Goal: Task Accomplishment & Management: Manage account settings

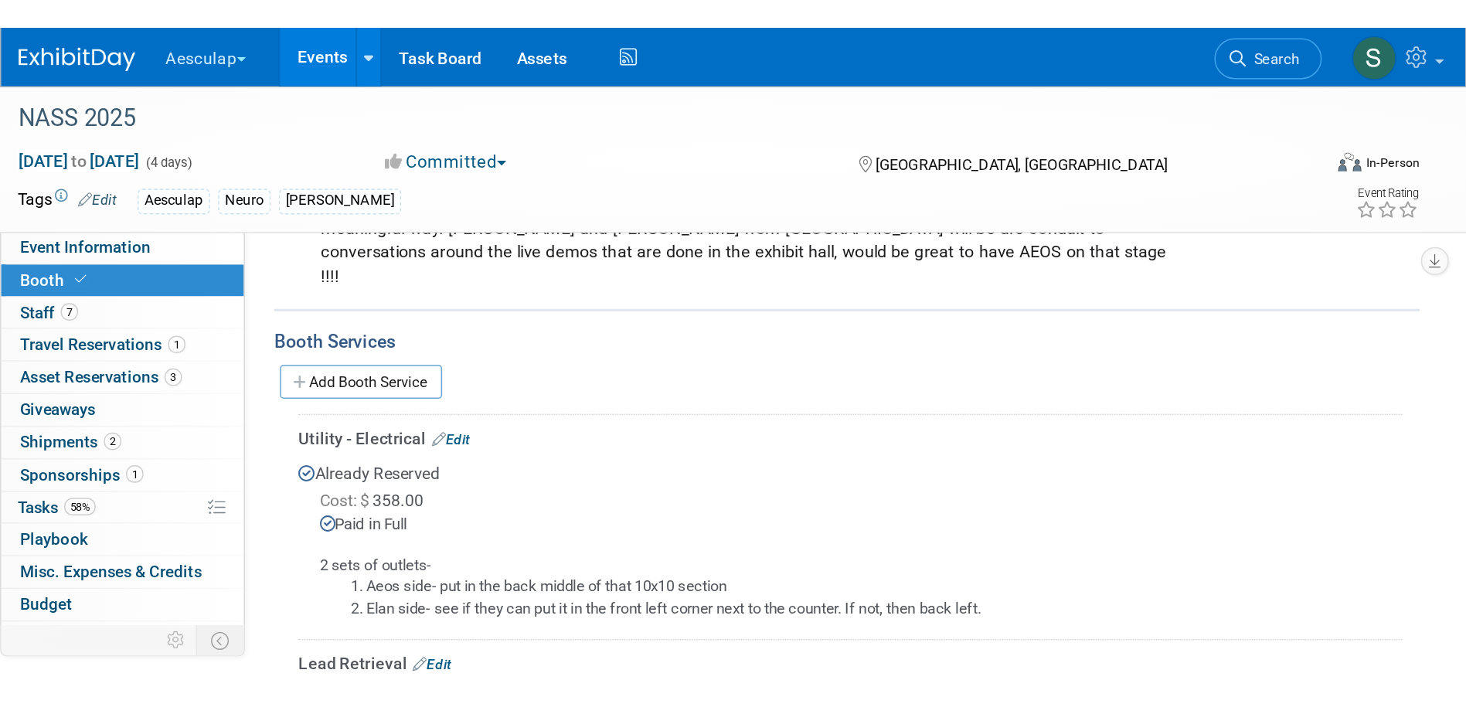
scroll to position [1595, 0]
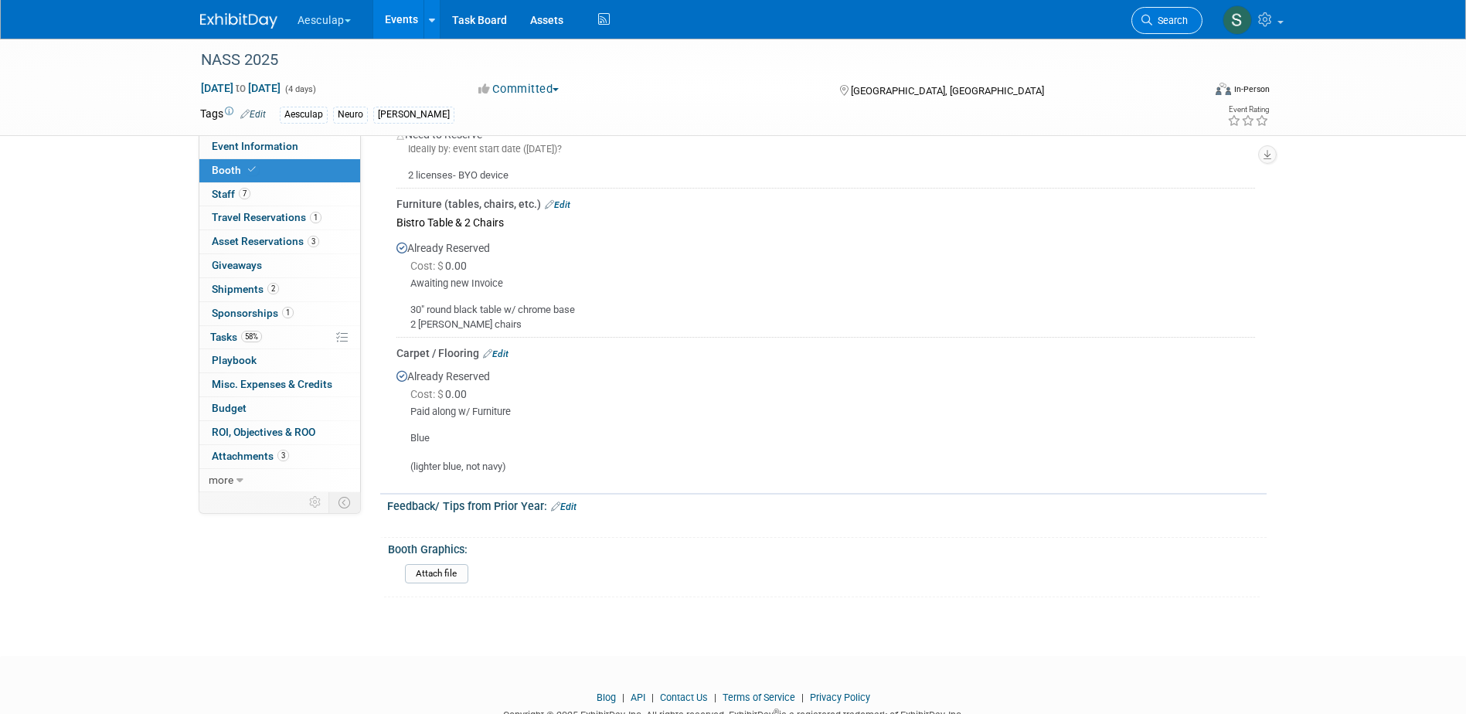
click at [971, 18] on span "Search" at bounding box center [1170, 21] width 36 height 12
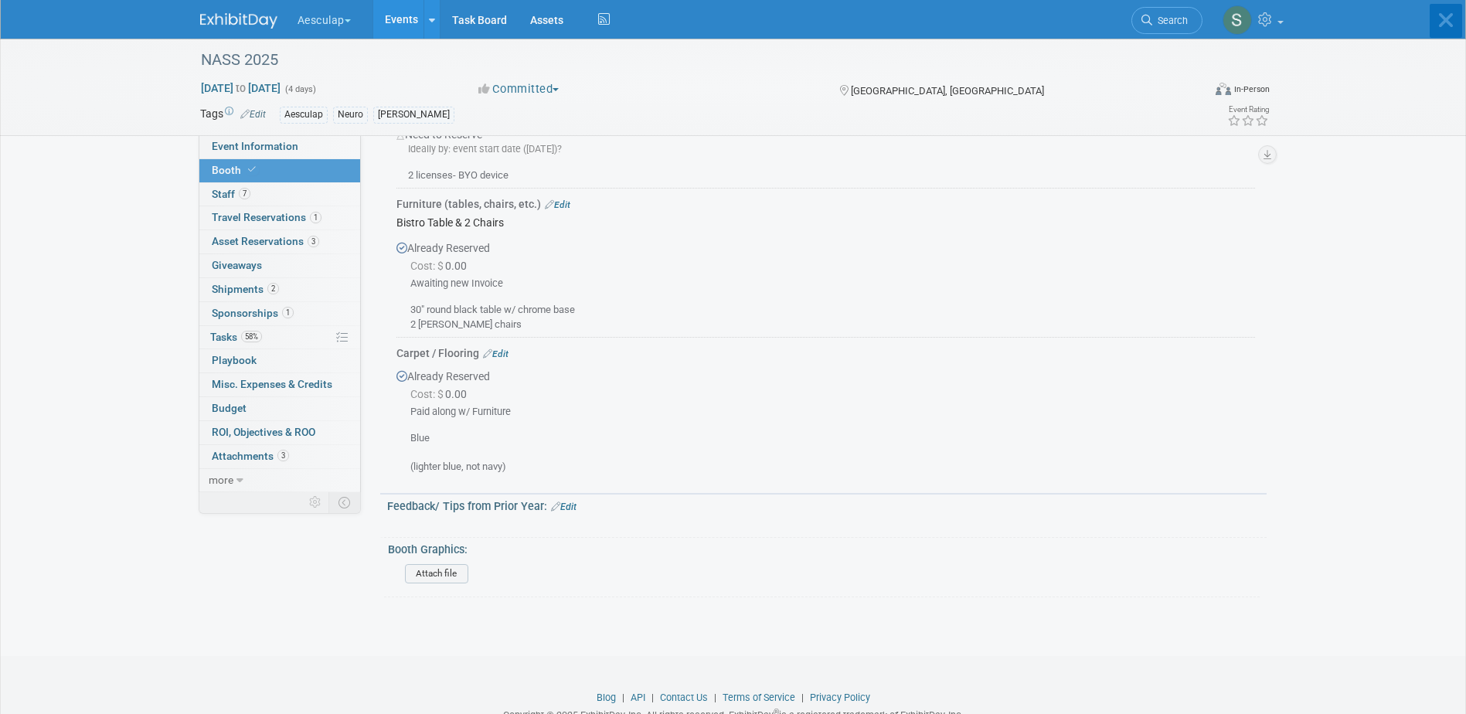
scroll to position [0, 0]
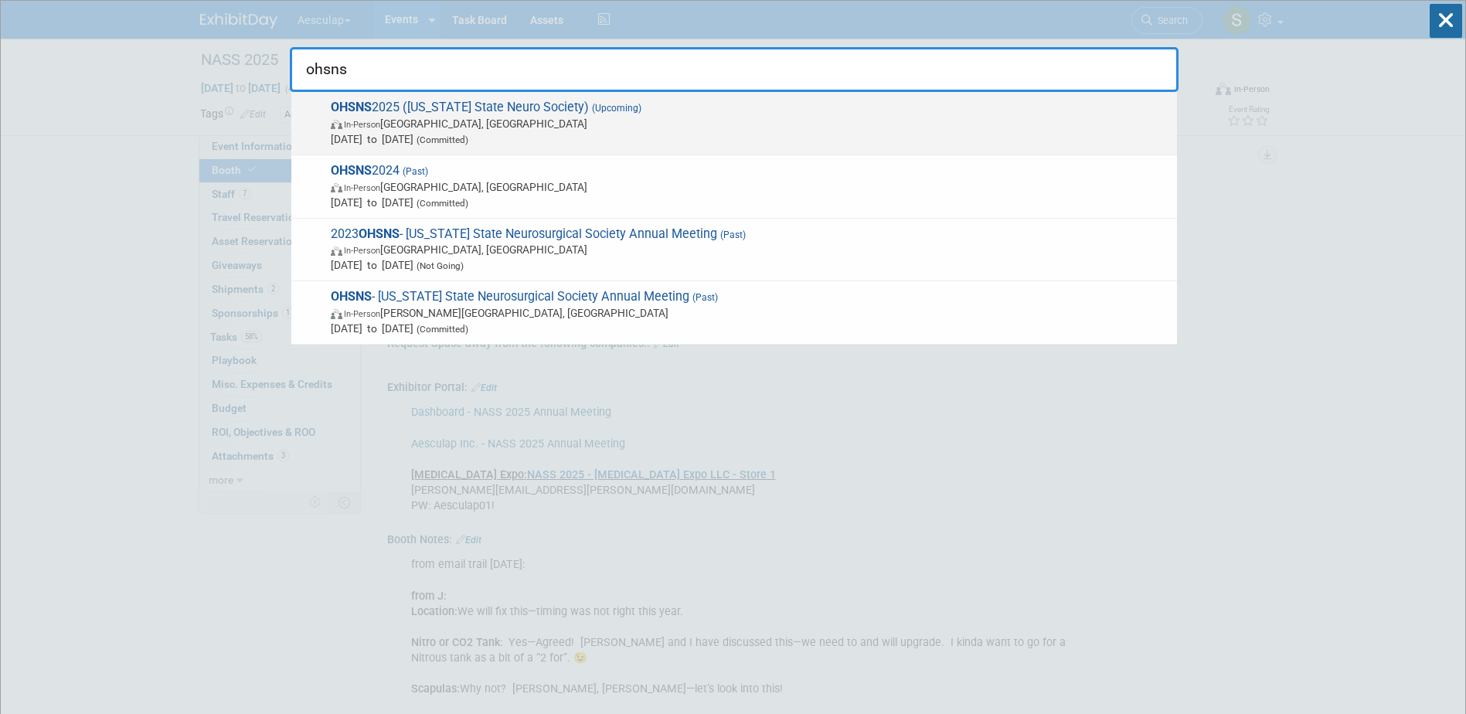
type input "ohsns"
click at [414, 107] on span "OHSNS 2025 ([US_STATE] State Neuro Society) (Upcoming) In-Person [GEOGRAPHIC_DA…" at bounding box center [747, 123] width 843 height 47
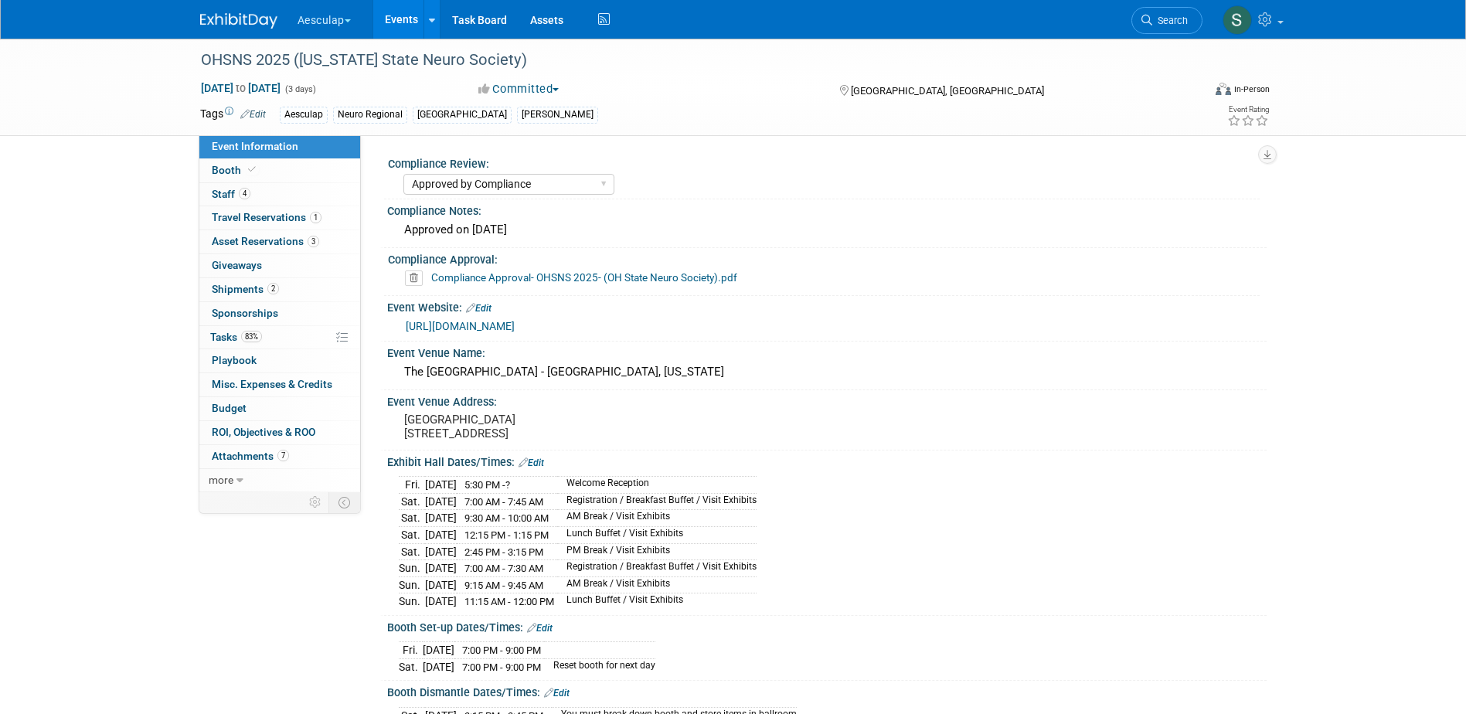
select select "Approved by Compliance"
select select "Neuro"
click at [236, 165] on span "Booth" at bounding box center [235, 170] width 47 height 12
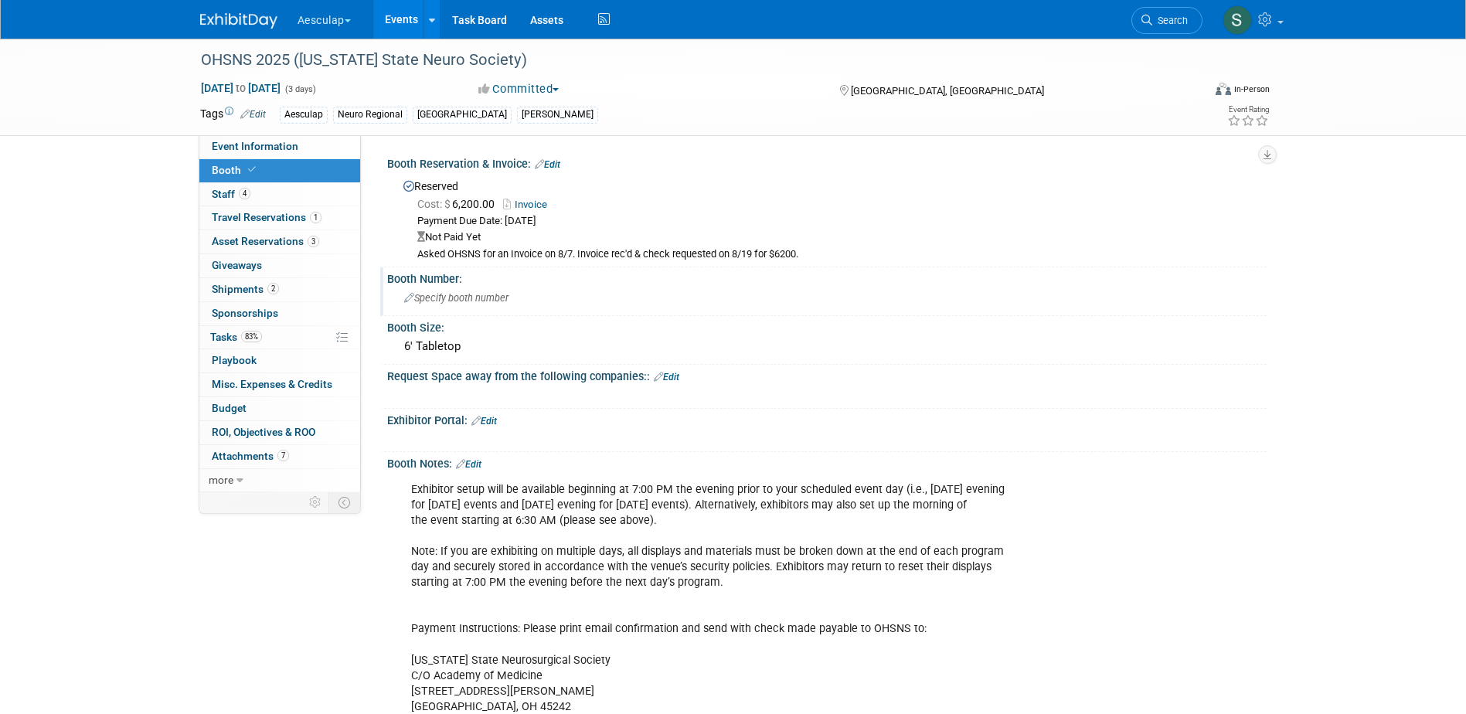
click at [470, 297] on span "Specify booth number" at bounding box center [456, 298] width 104 height 12
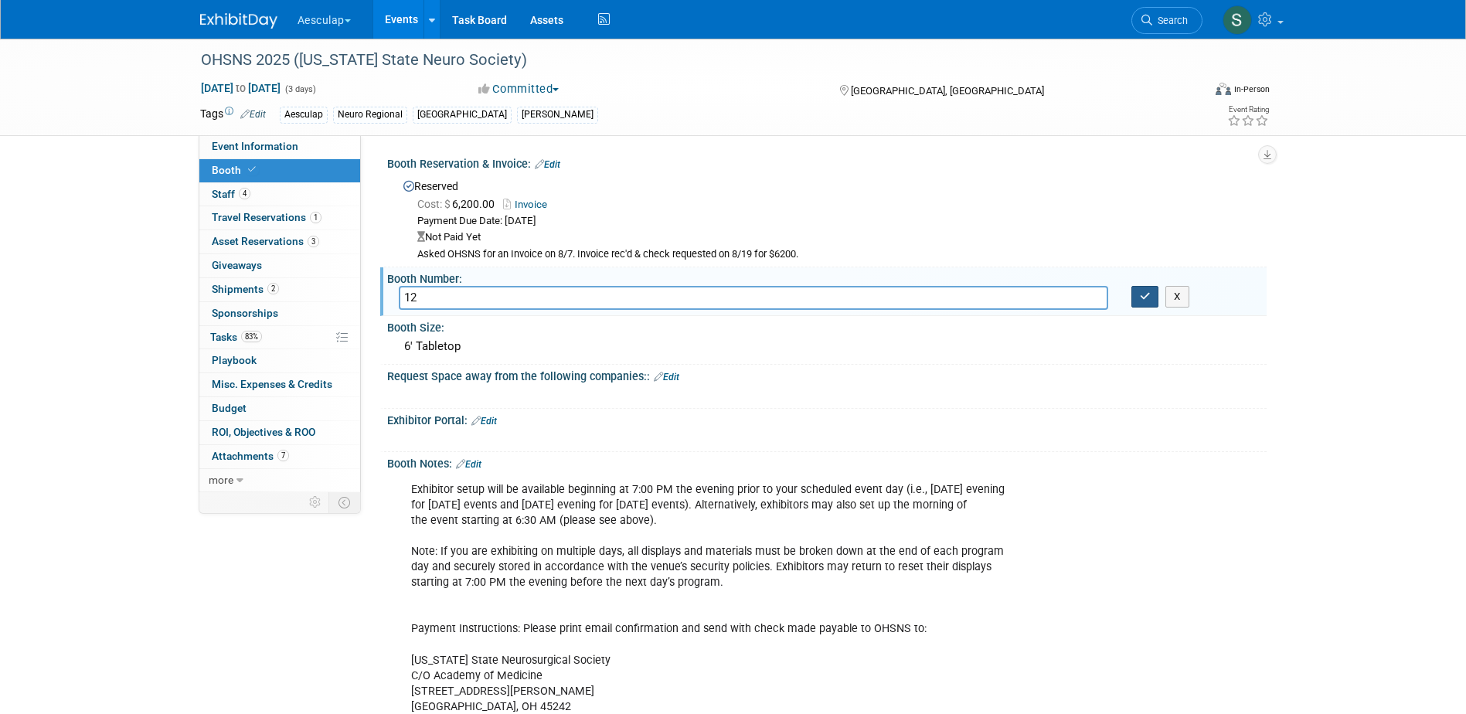
type input "12"
drag, startPoint x: 1139, startPoint y: 294, endPoint x: 1130, endPoint y: 300, distance: 11.1
click at [1137, 295] on button "button" at bounding box center [1145, 297] width 28 height 22
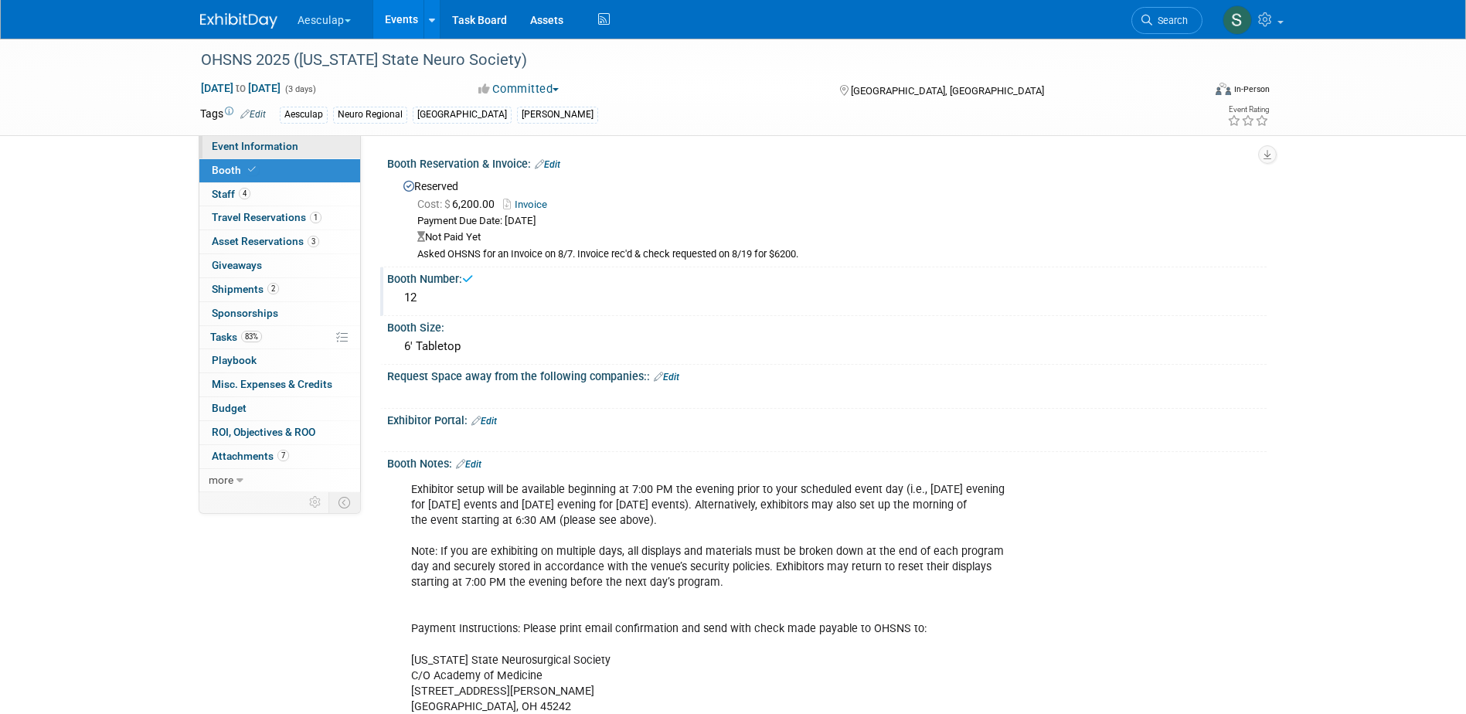
click at [233, 144] on span "Event Information" at bounding box center [255, 146] width 87 height 12
select select "Approved by Compliance"
select select "Neuro"
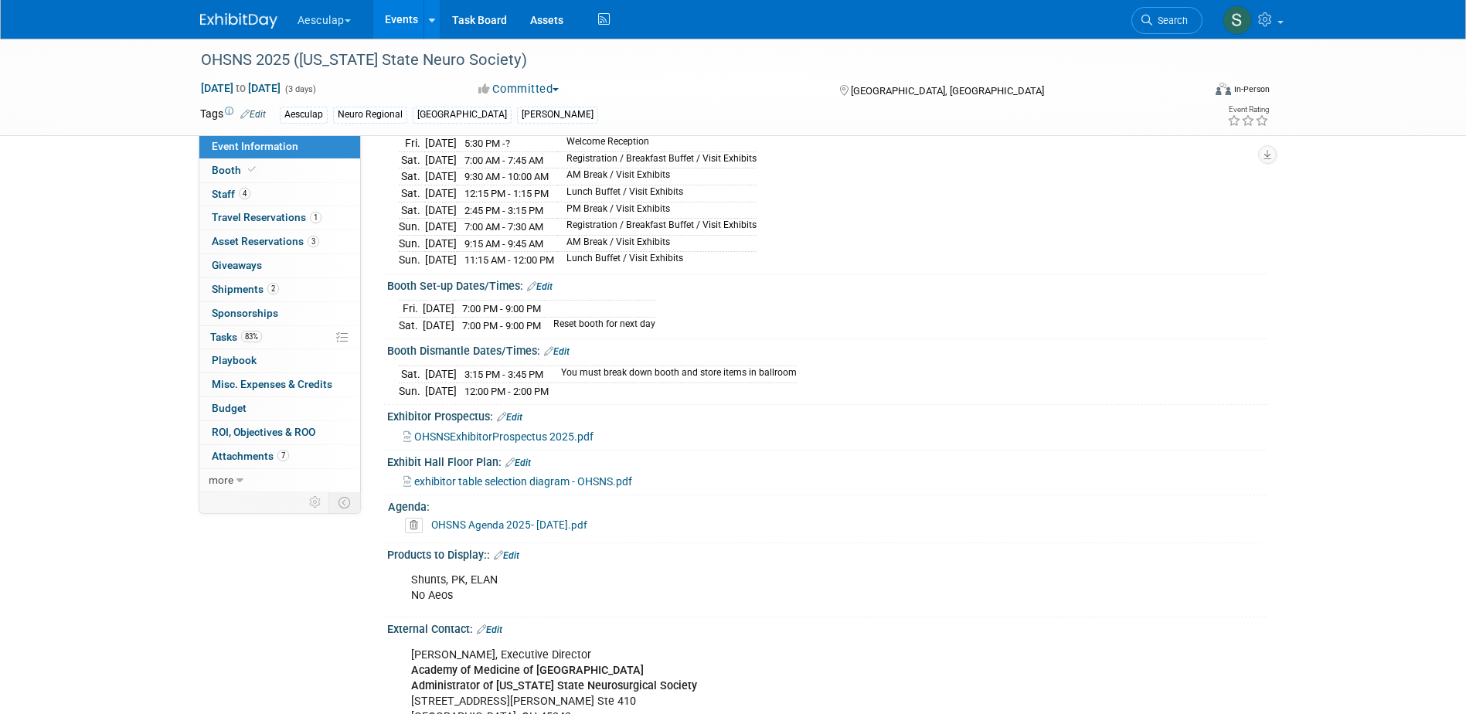
scroll to position [386, 0]
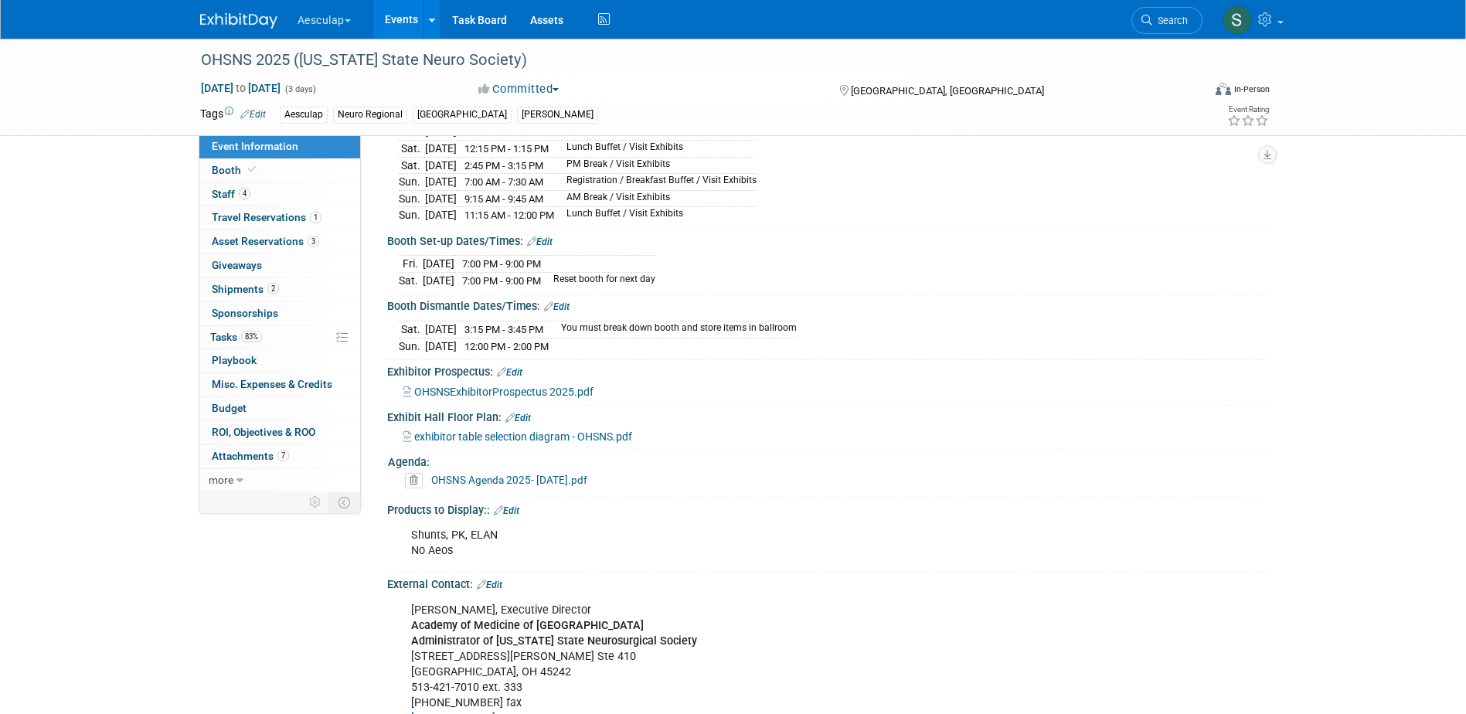
click at [518, 423] on link "Edit" at bounding box center [517, 418] width 25 height 11
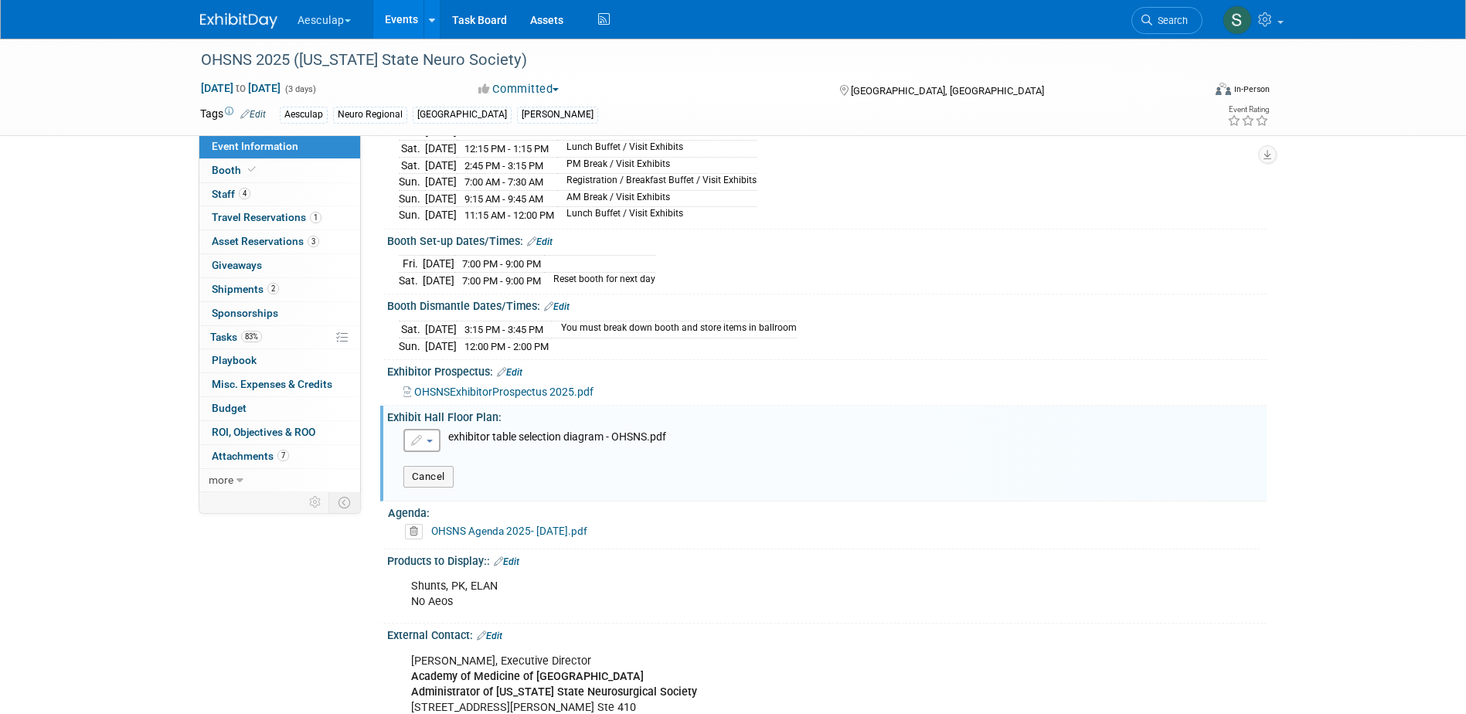
click at [428, 451] on button "button" at bounding box center [421, 440] width 37 height 23
click at [472, 472] on link "Replace with a new file" at bounding box center [488, 467] width 169 height 22
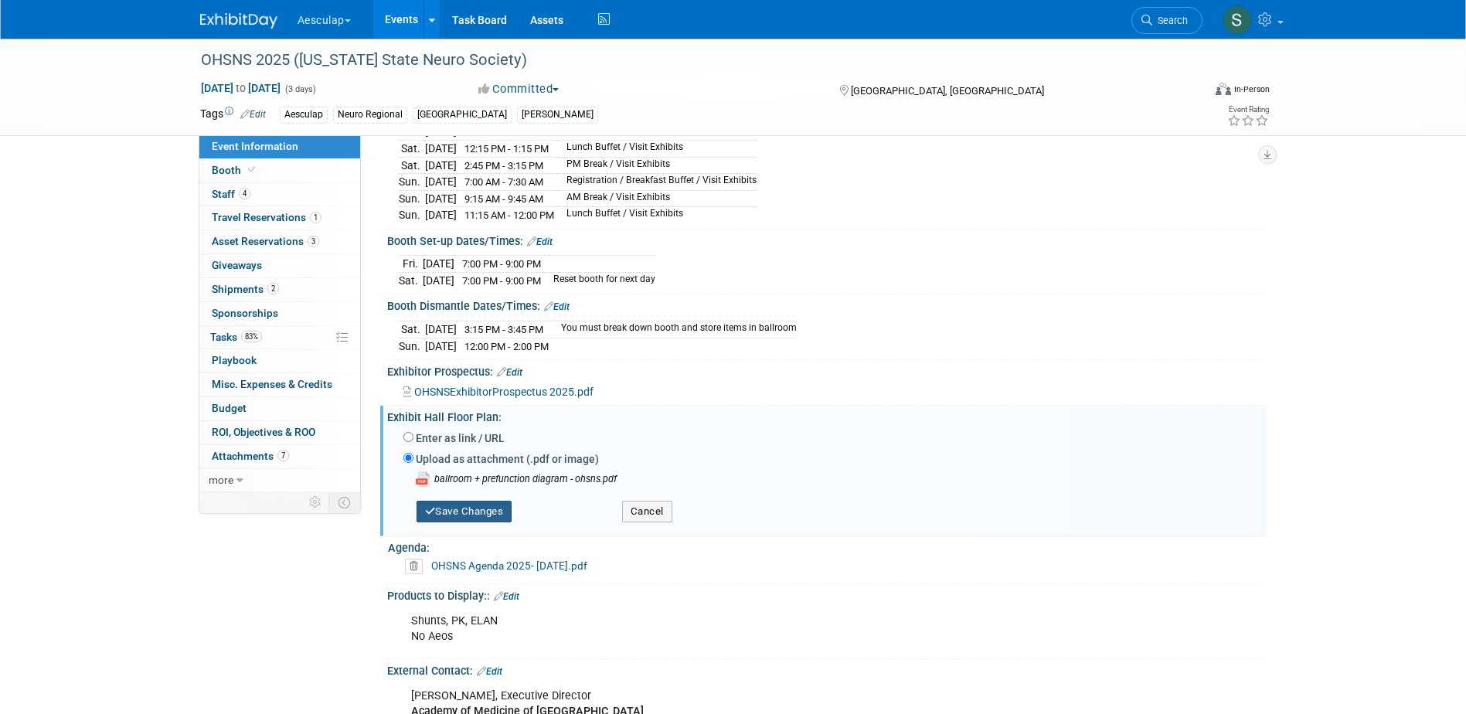
click at [480, 522] on button "Save Changes" at bounding box center [464, 512] width 96 height 22
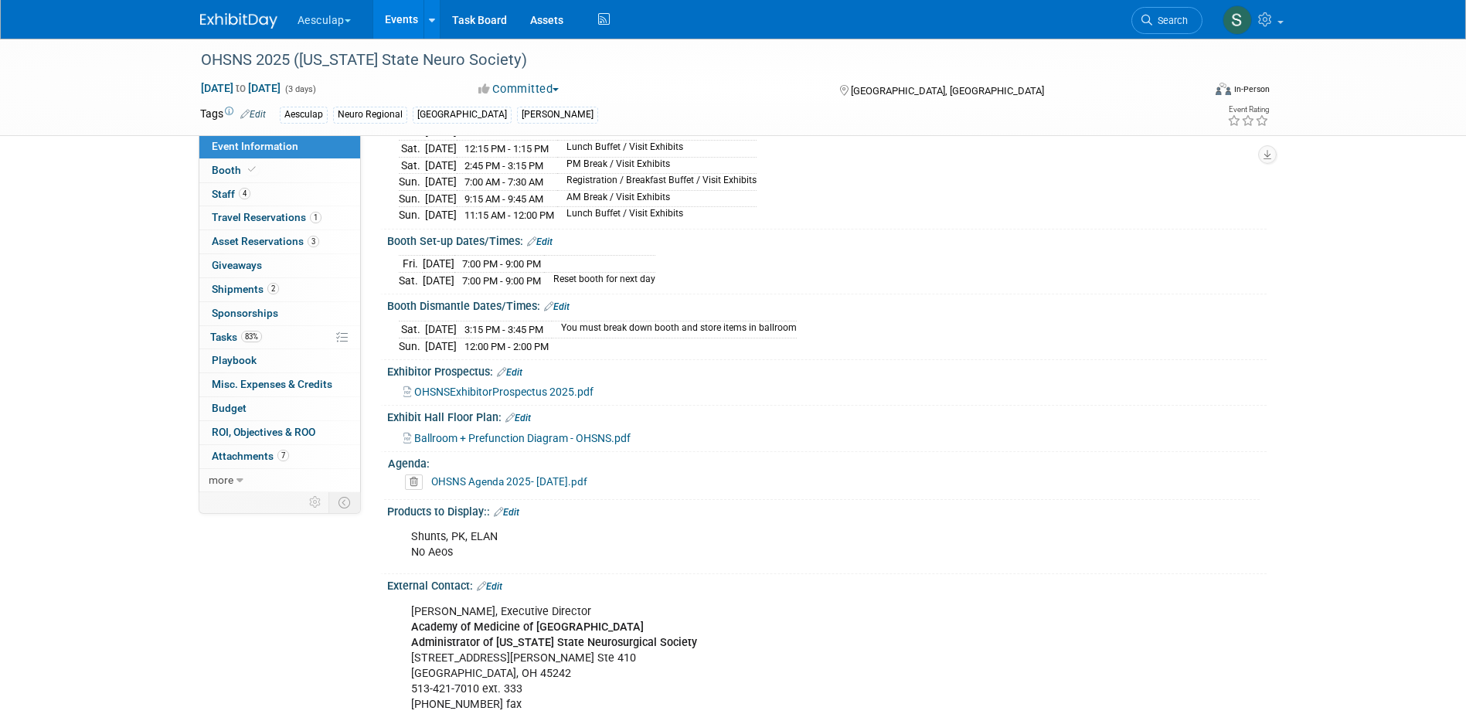
click at [416, 490] on icon at bounding box center [414, 481] width 18 height 15
click at [402, 557] on link "Yes" at bounding box center [398, 549] width 45 height 25
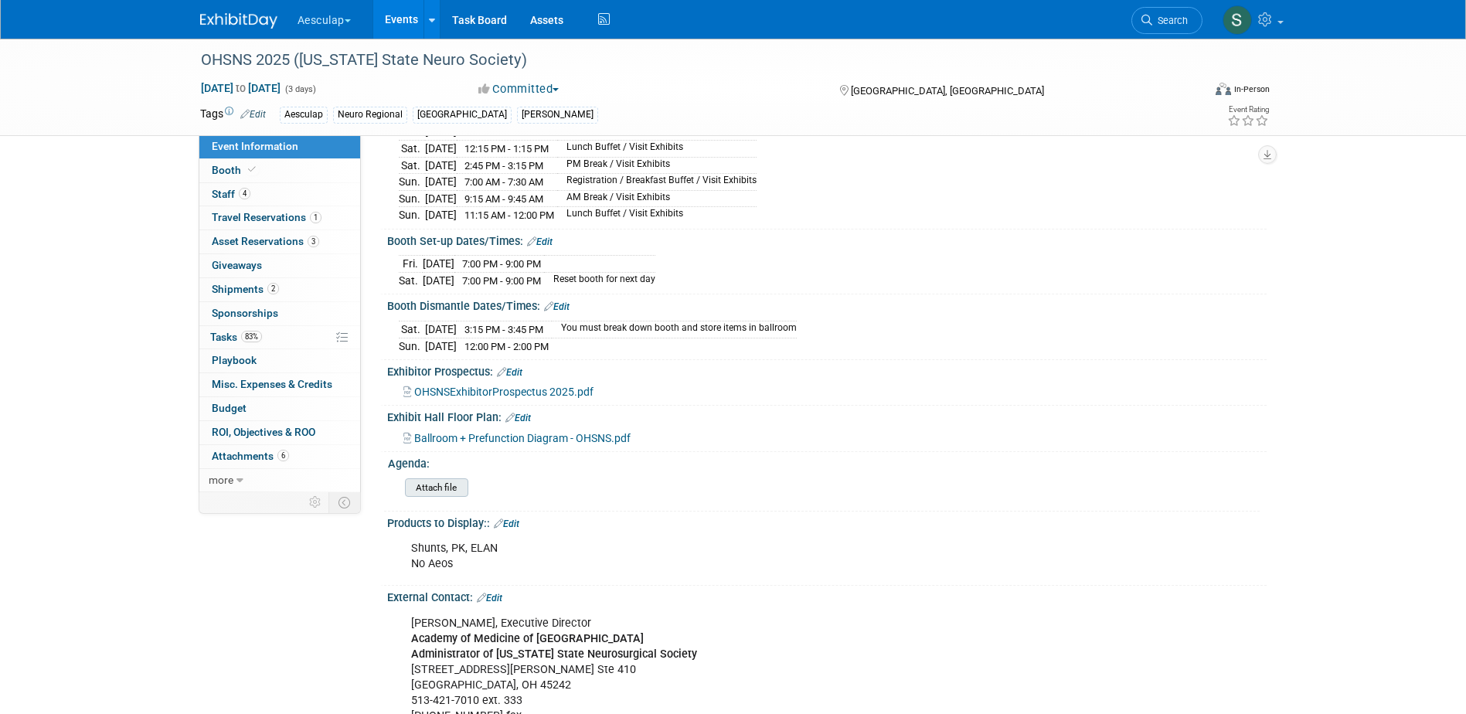
click at [422, 497] on input "file" at bounding box center [362, 488] width 210 height 18
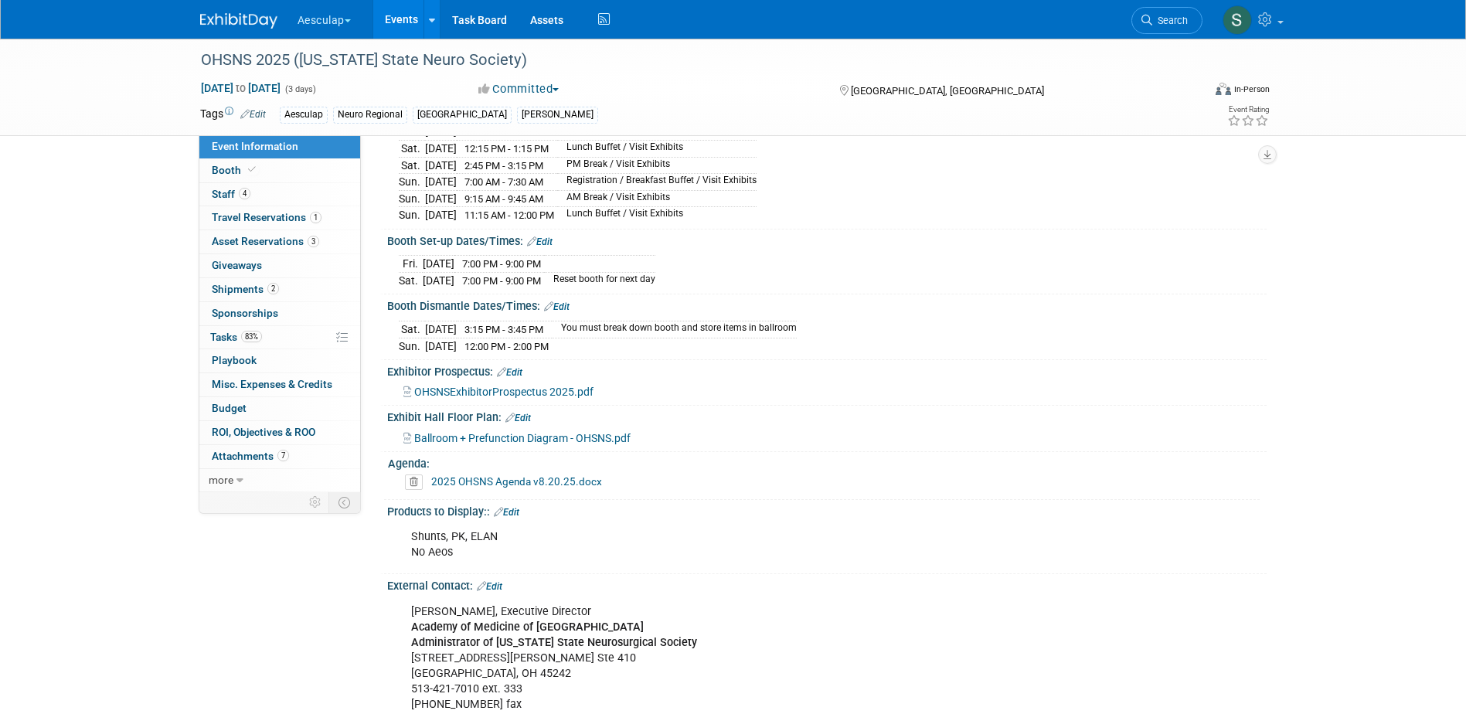
click at [512, 518] on link "Edit" at bounding box center [506, 512] width 25 height 11
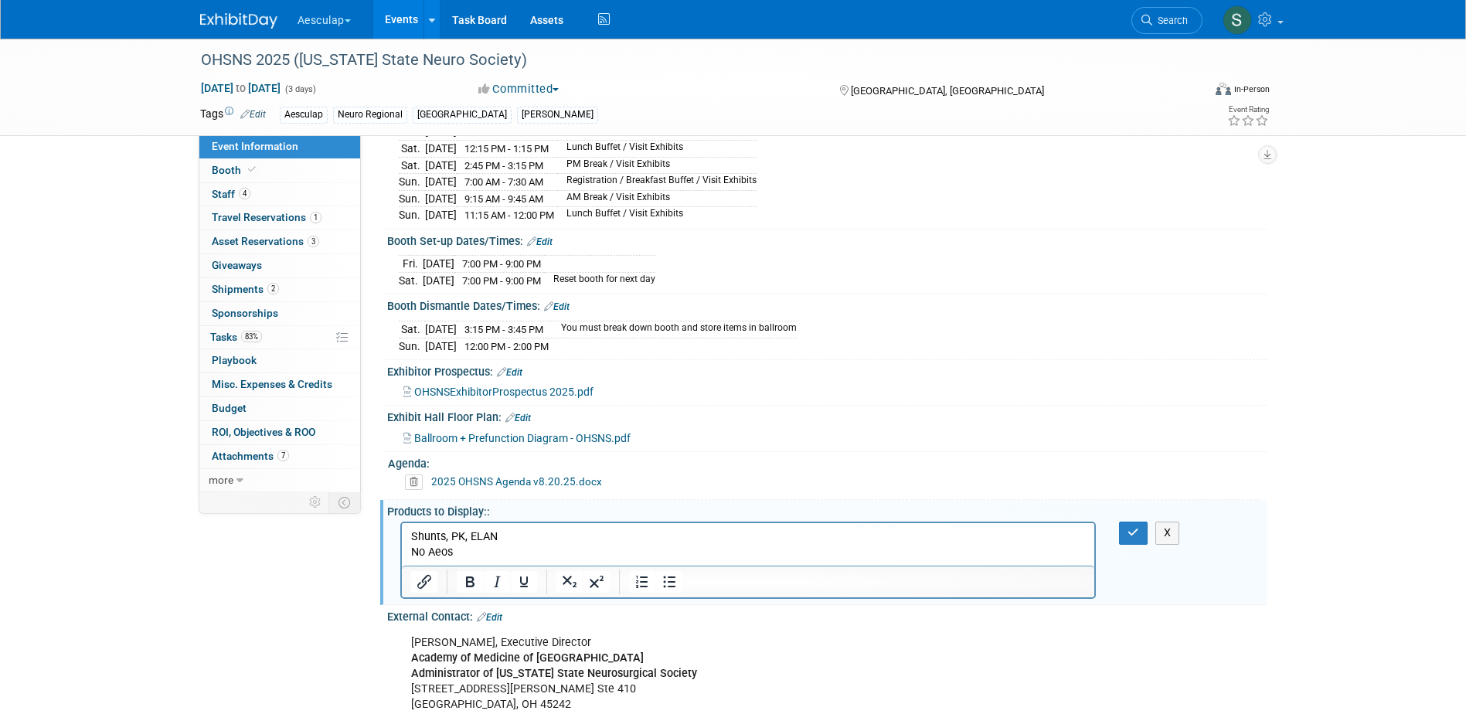
scroll to position [0, 0]
click at [430, 552] on p "Shunts, PK, ELAN No Aeos" at bounding box center [747, 544] width 675 height 31
click at [1140, 535] on button "button" at bounding box center [1133, 533] width 29 height 22
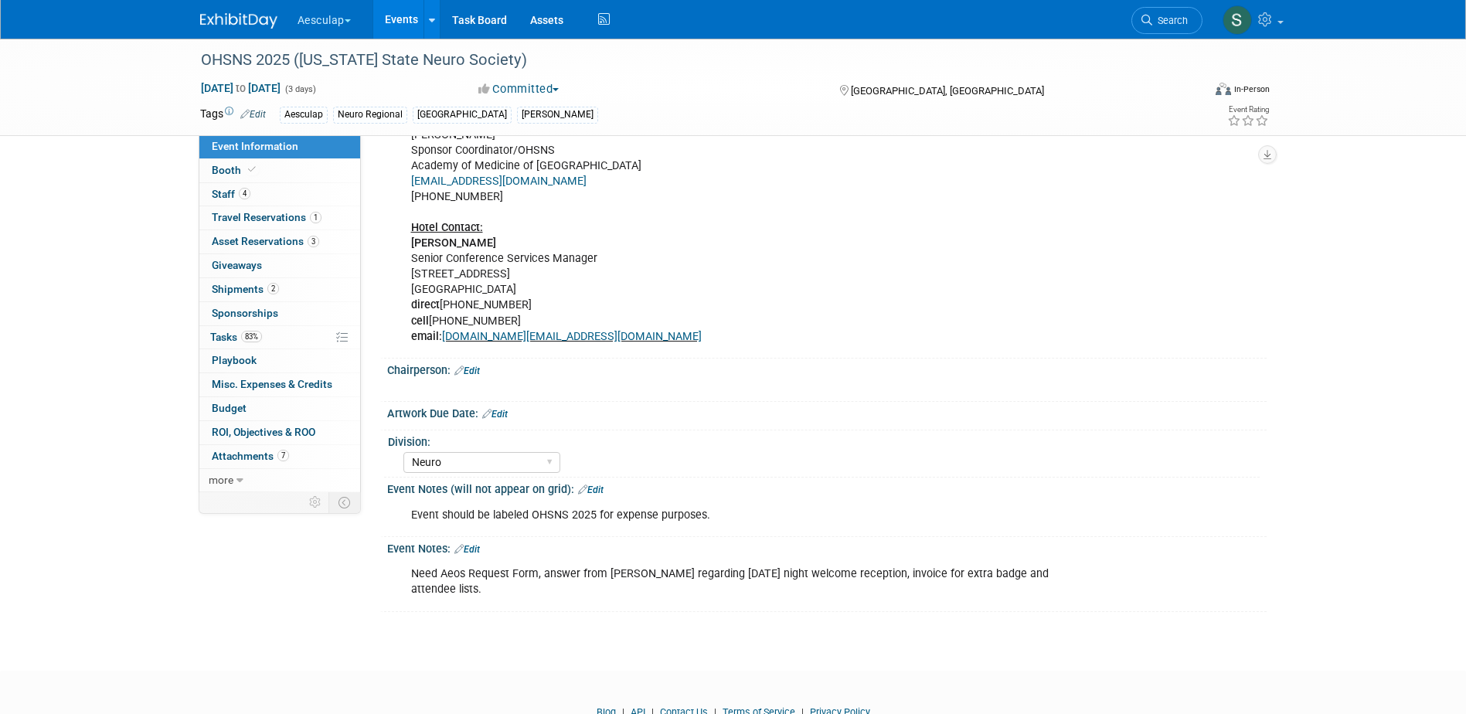
scroll to position [1005, 0]
click at [587, 494] on link "Edit" at bounding box center [590, 488] width 25 height 11
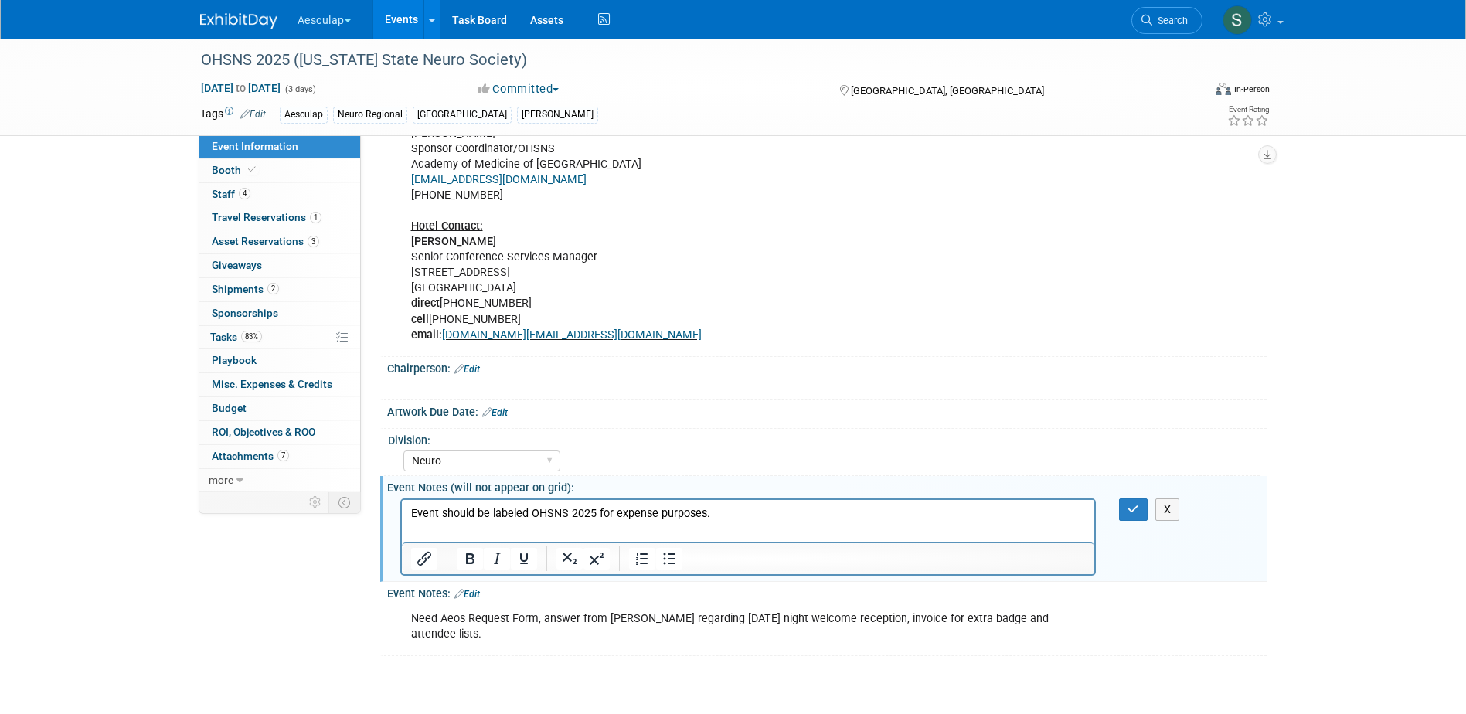
scroll to position [0, 0]
click at [732, 511] on p "Event should be labeled OHSNS 2025 for expense purposes." at bounding box center [747, 512] width 675 height 15
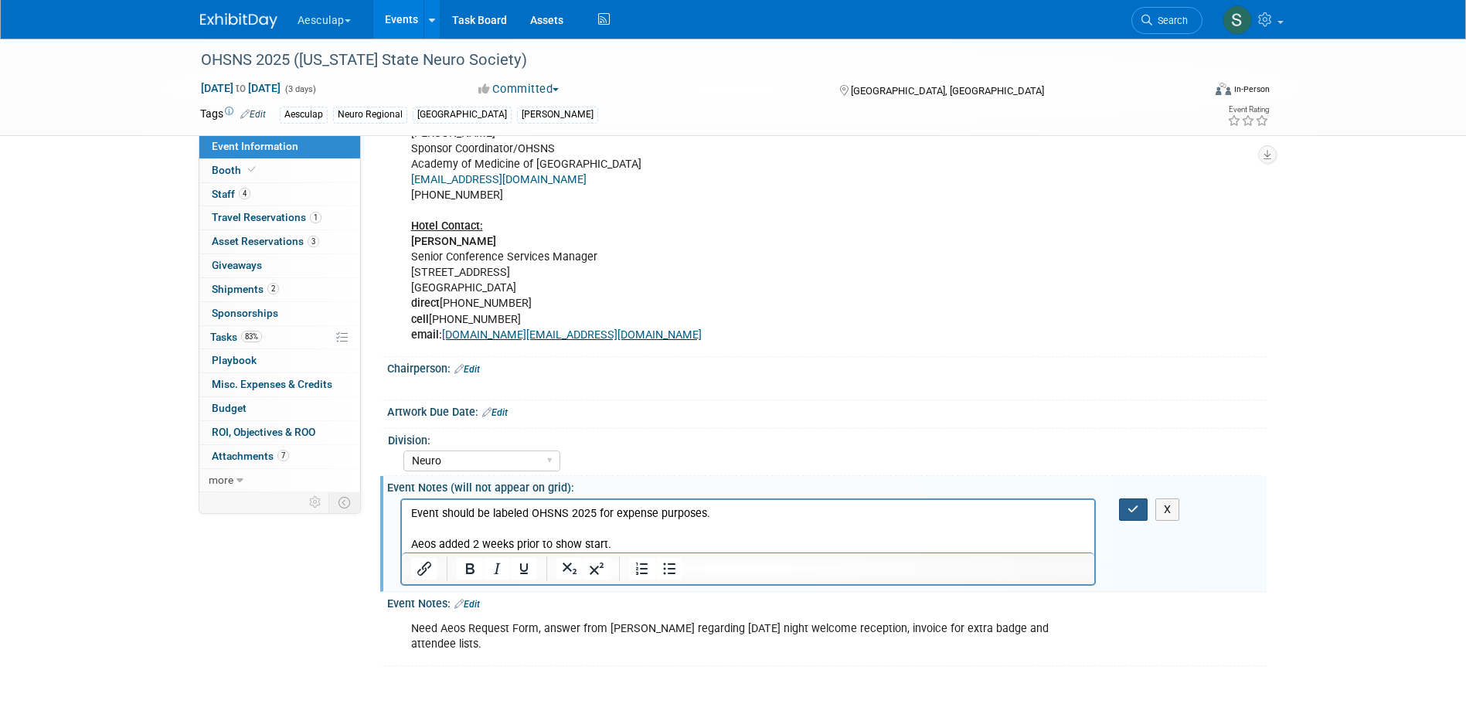
click at [1125, 521] on button "button" at bounding box center [1133, 509] width 29 height 22
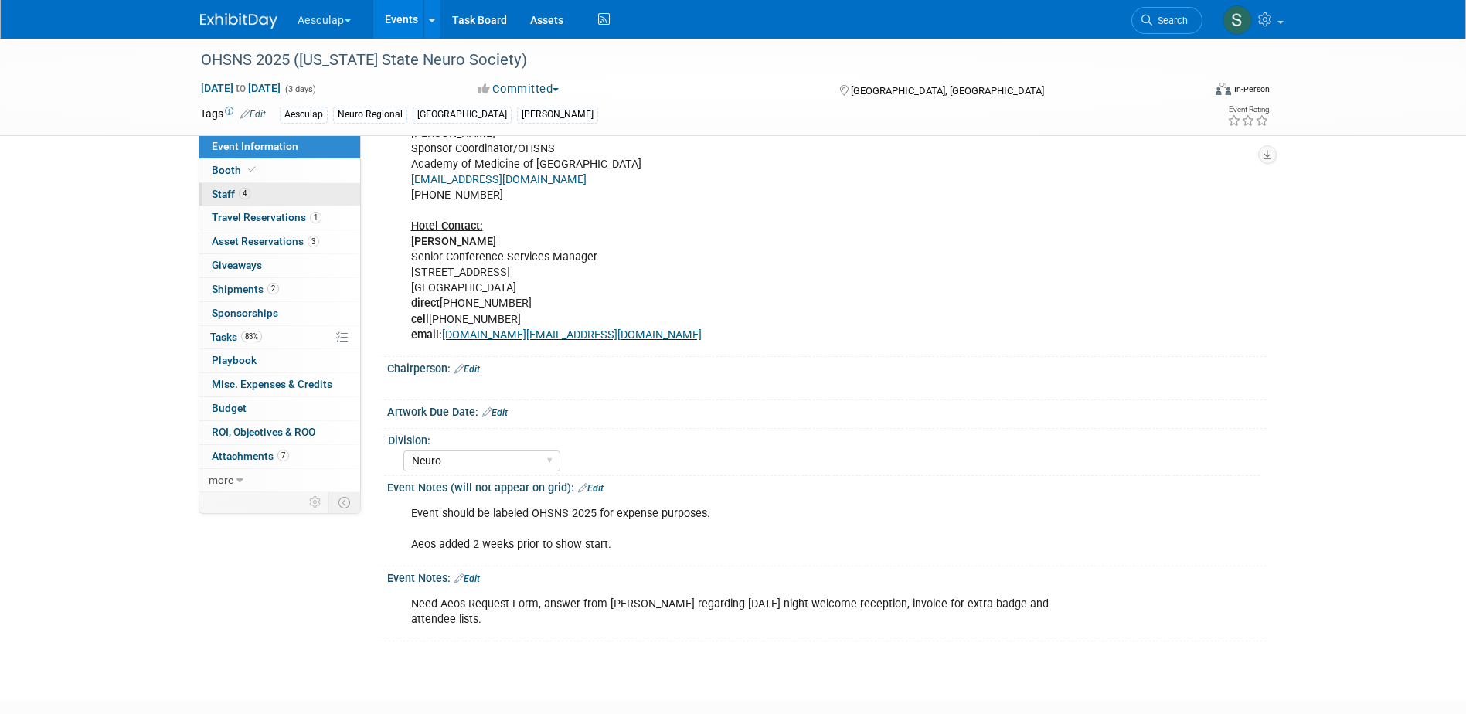
click at [227, 194] on span "Staff 4" at bounding box center [231, 194] width 39 height 12
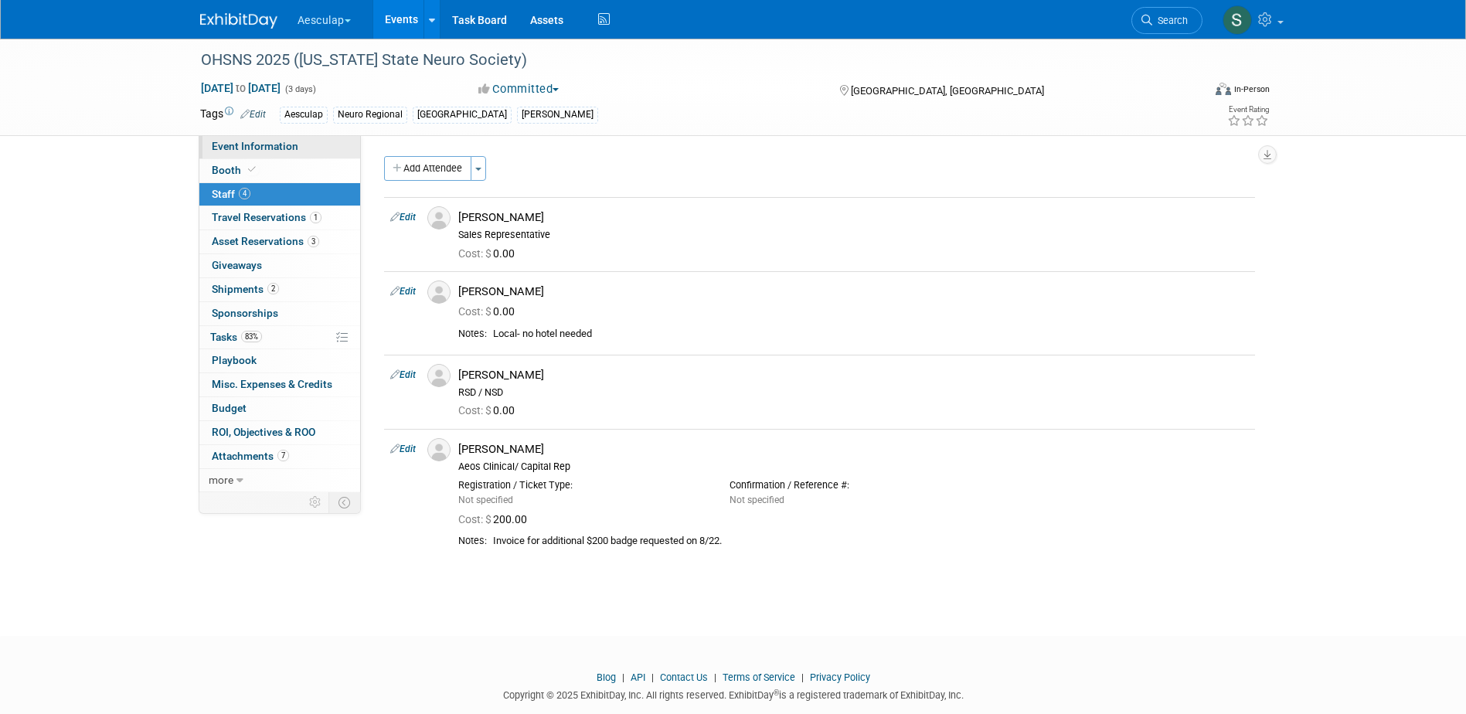
click at [246, 146] on span "Event Information" at bounding box center [255, 146] width 87 height 12
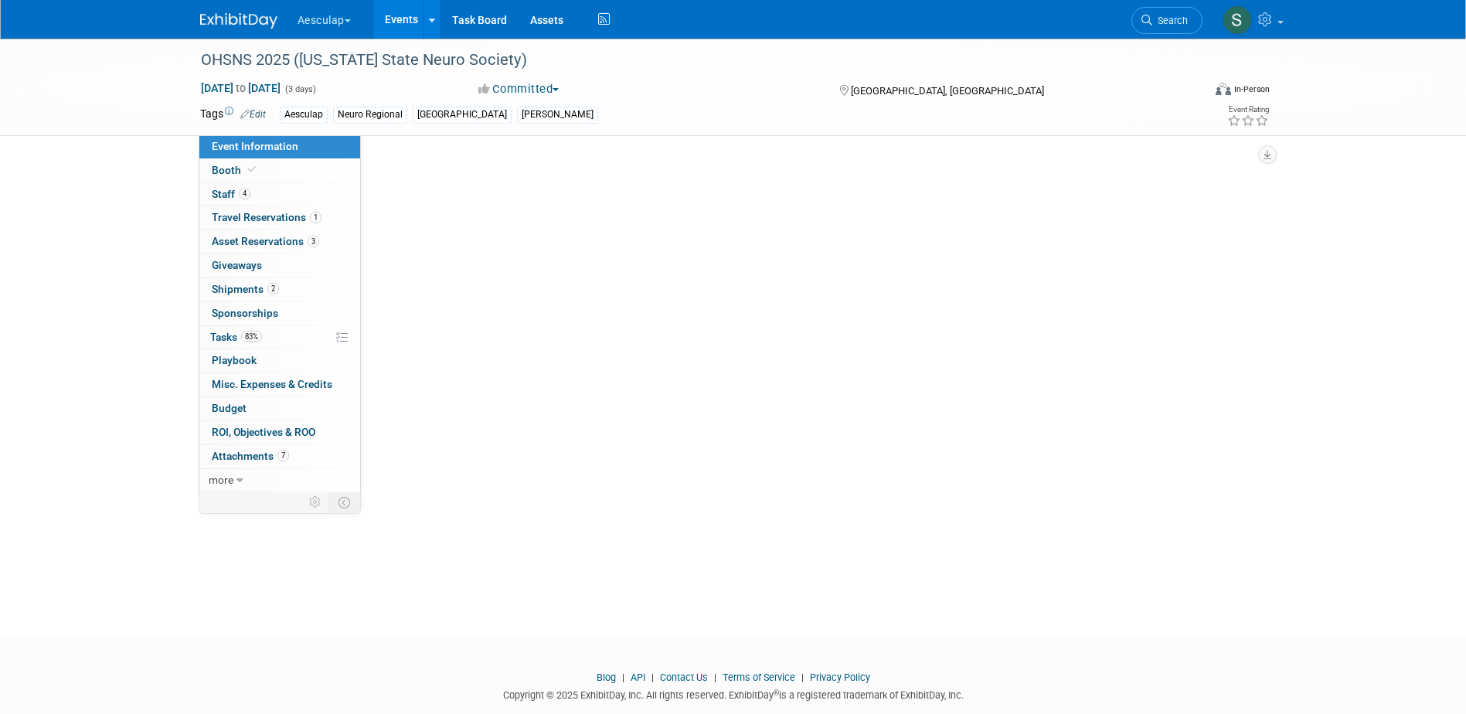
select select "Approved by Compliance"
select select "Neuro"
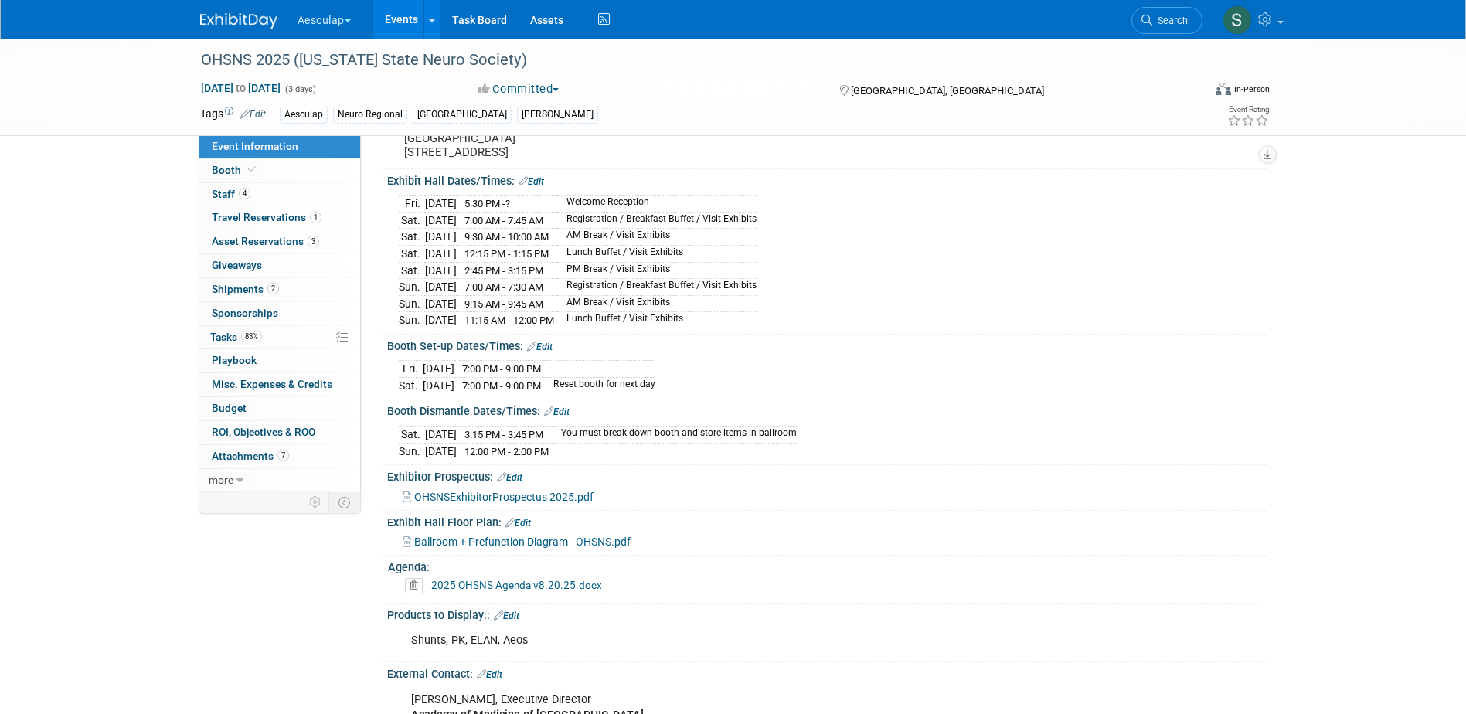
scroll to position [309, 0]
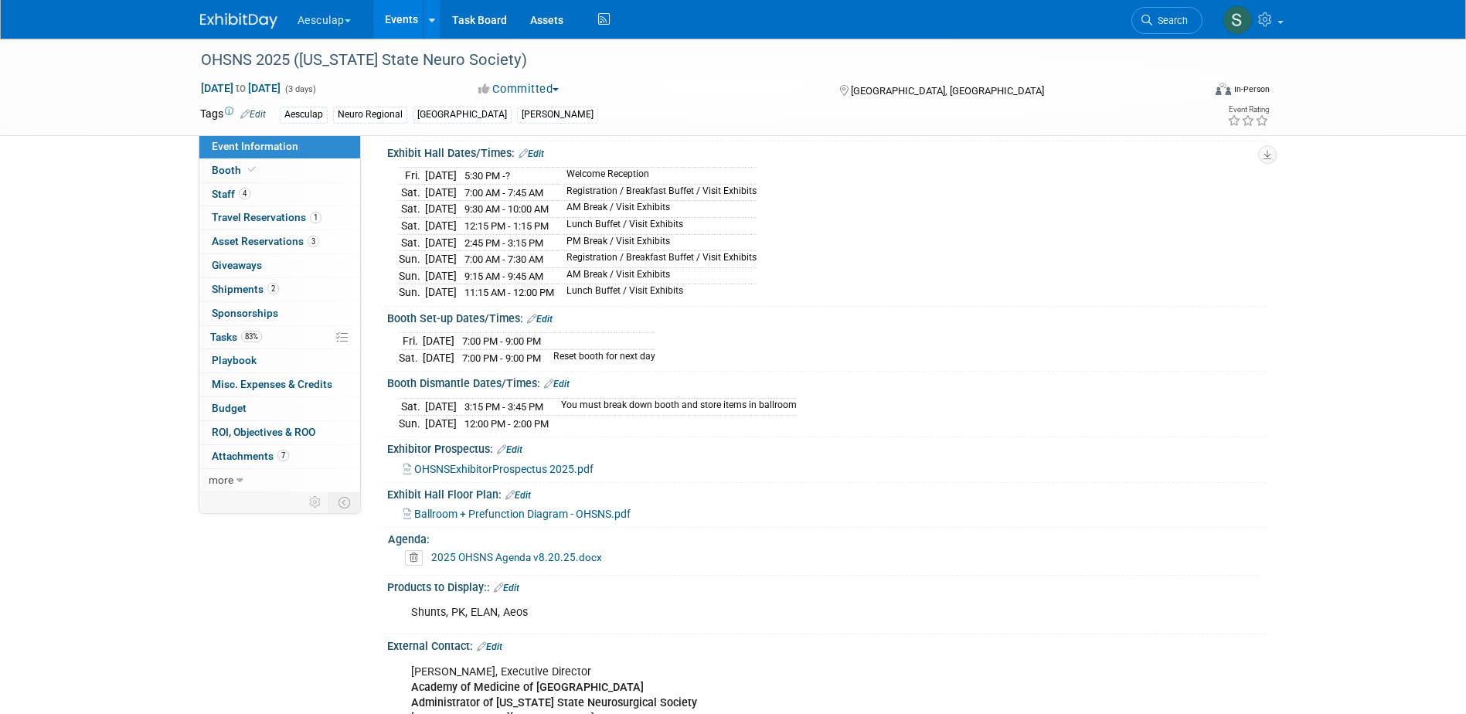
click at [539, 325] on link "Edit" at bounding box center [539, 319] width 25 height 11
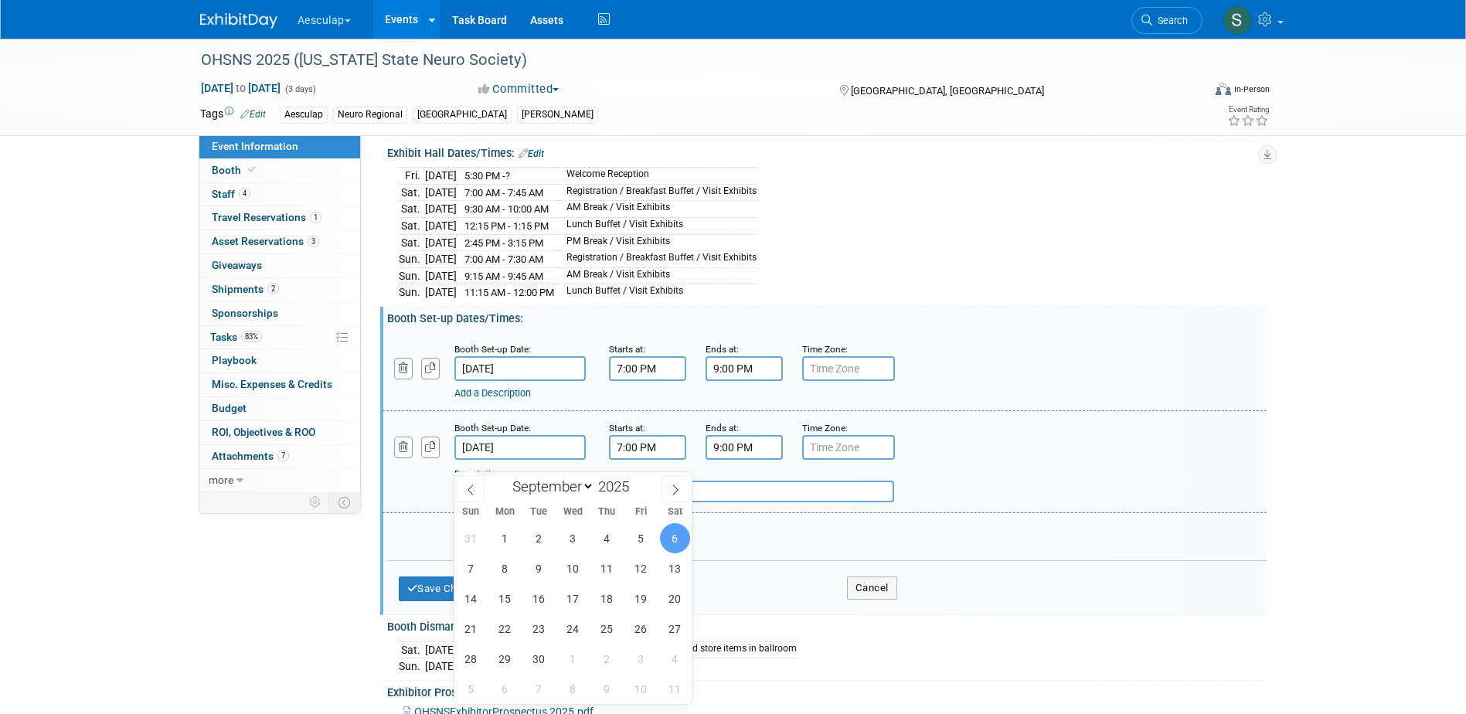
click at [495, 457] on input "Sep 6, 2025" at bounding box center [519, 447] width 131 height 25
click at [467, 574] on span "7" at bounding box center [471, 568] width 30 height 30
type input "Sep 7, 2025"
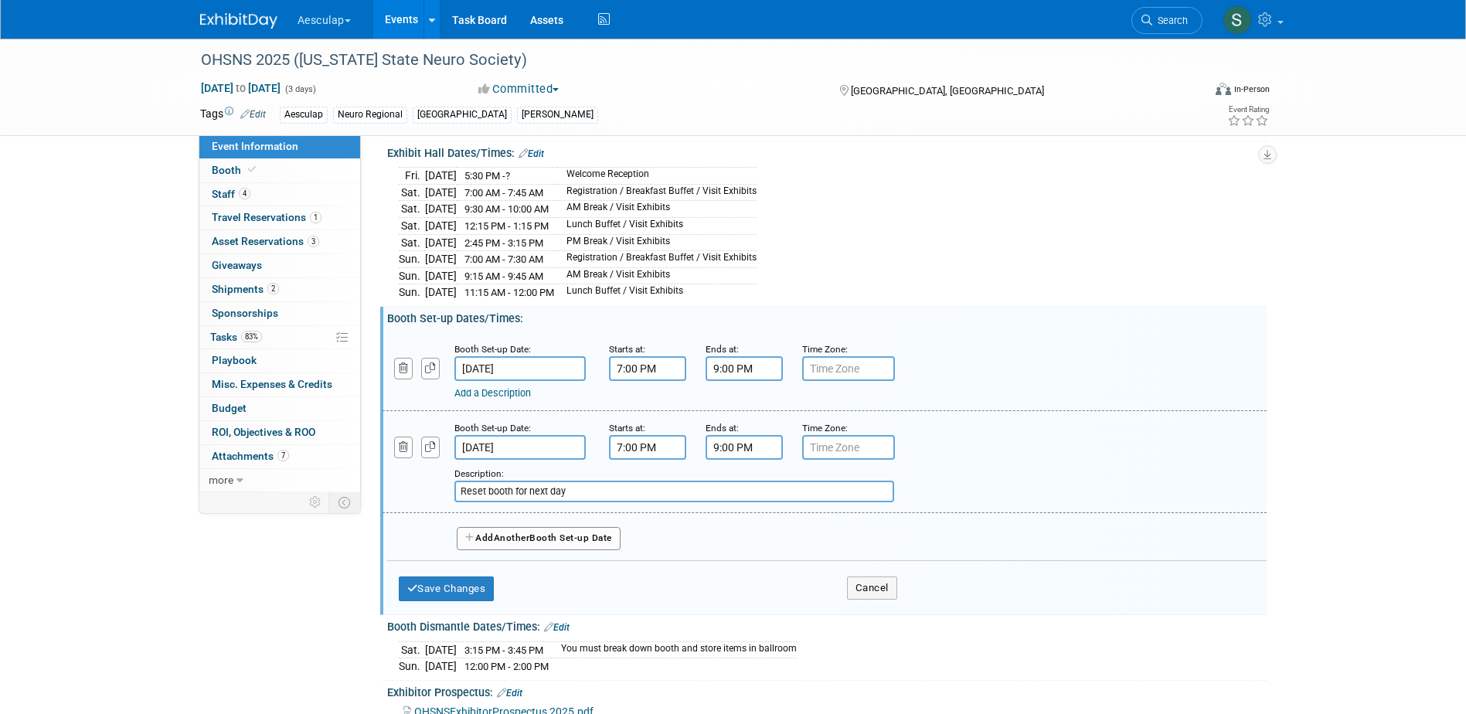
click at [635, 448] on input "7:00 PM" at bounding box center [647, 447] width 77 height 25
click at [641, 529] on span "07" at bounding box center [644, 519] width 29 height 28
click at [726, 535] on td "06" at bounding box center [736, 528] width 49 height 42
drag, startPoint x: 709, startPoint y: 532, endPoint x: 716, endPoint y: 546, distance: 16.2
click at [709, 531] on span "00" at bounding box center [716, 519] width 29 height 28
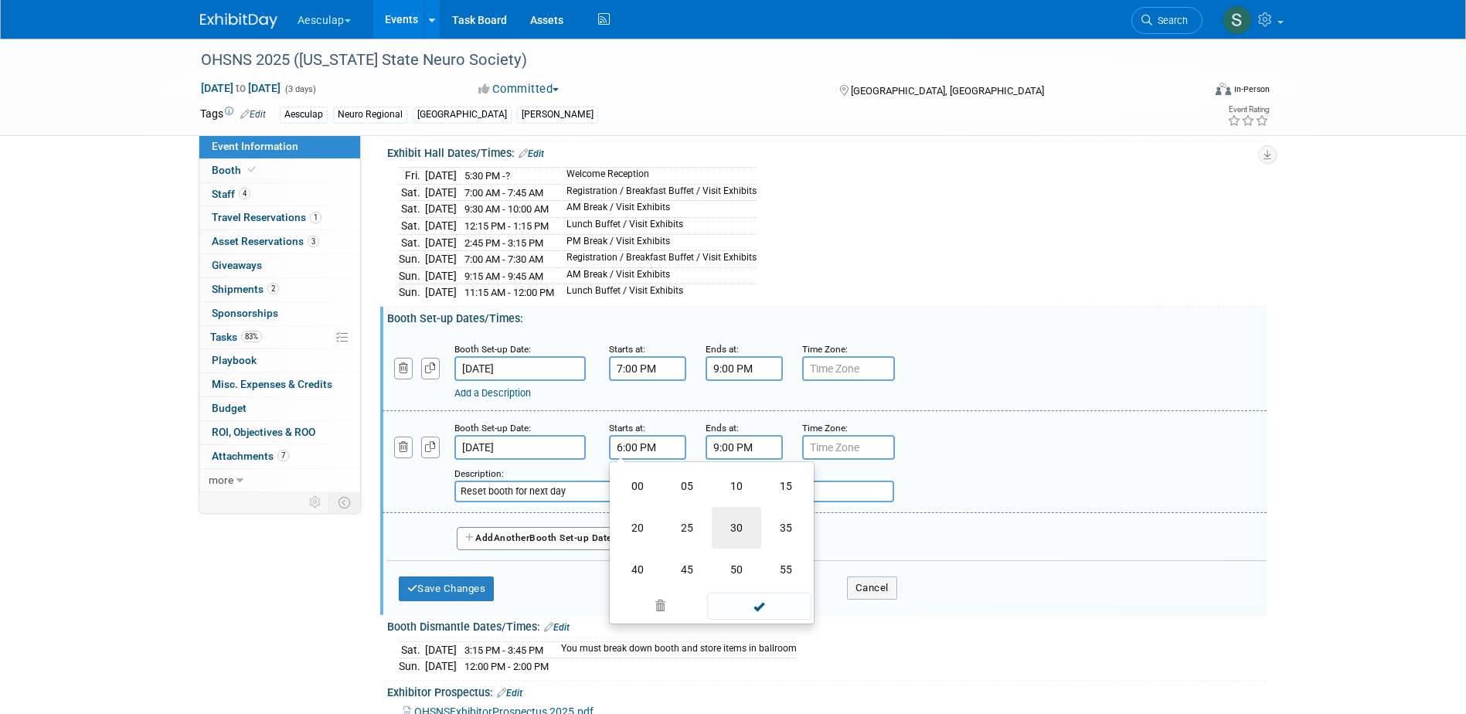
click at [736, 542] on td "30" at bounding box center [736, 528] width 49 height 42
drag, startPoint x: 789, startPoint y: 532, endPoint x: 795, endPoint y: 563, distance: 30.8
click at [790, 532] on button "PM" at bounding box center [780, 518] width 28 height 26
type input "6:30 AM"
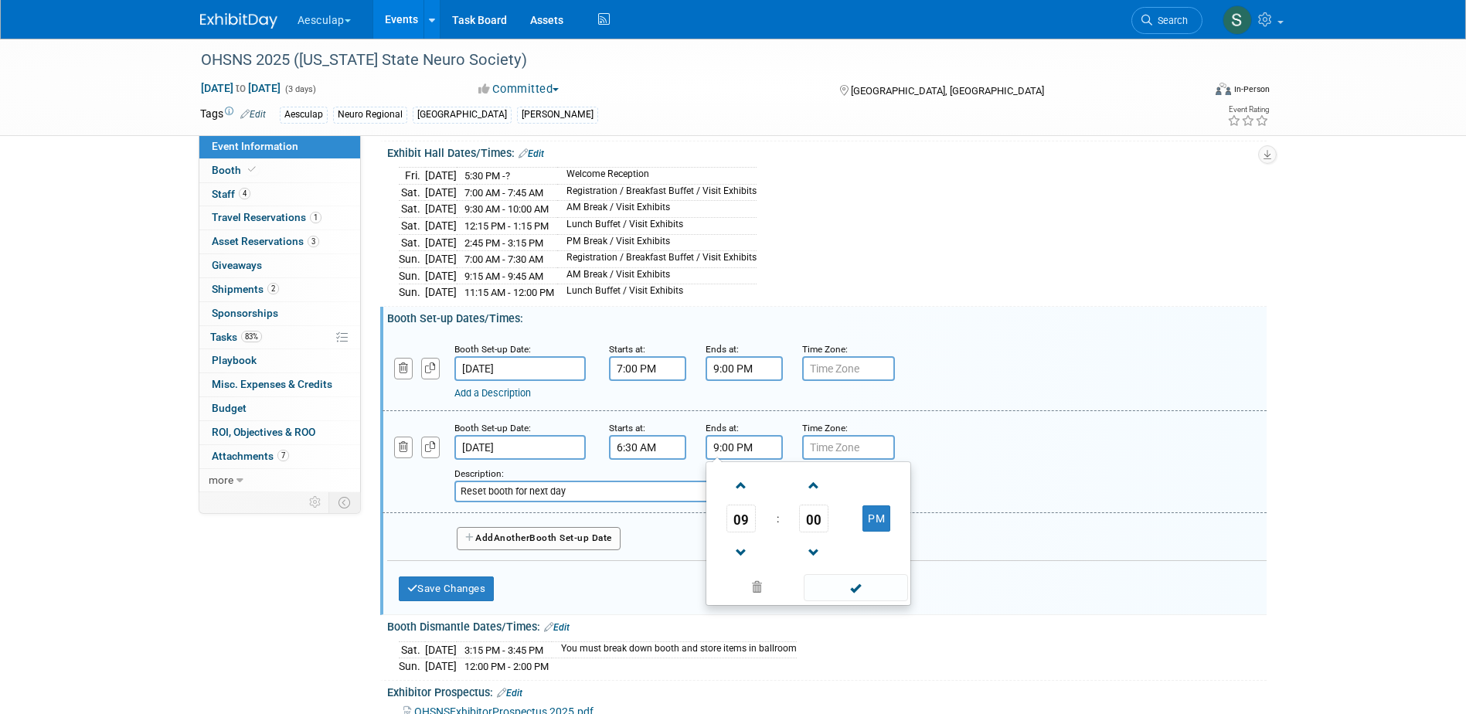
click at [726, 459] on input "9:00 PM" at bounding box center [743, 447] width 77 height 25
click at [741, 457] on input "9:00 PM" at bounding box center [743, 447] width 77 height 25
click at [742, 544] on link at bounding box center [740, 551] width 29 height 39
click at [741, 532] on span "08" at bounding box center [740, 519] width 29 height 28
click at [889, 539] on td "07" at bounding box center [882, 528] width 49 height 42
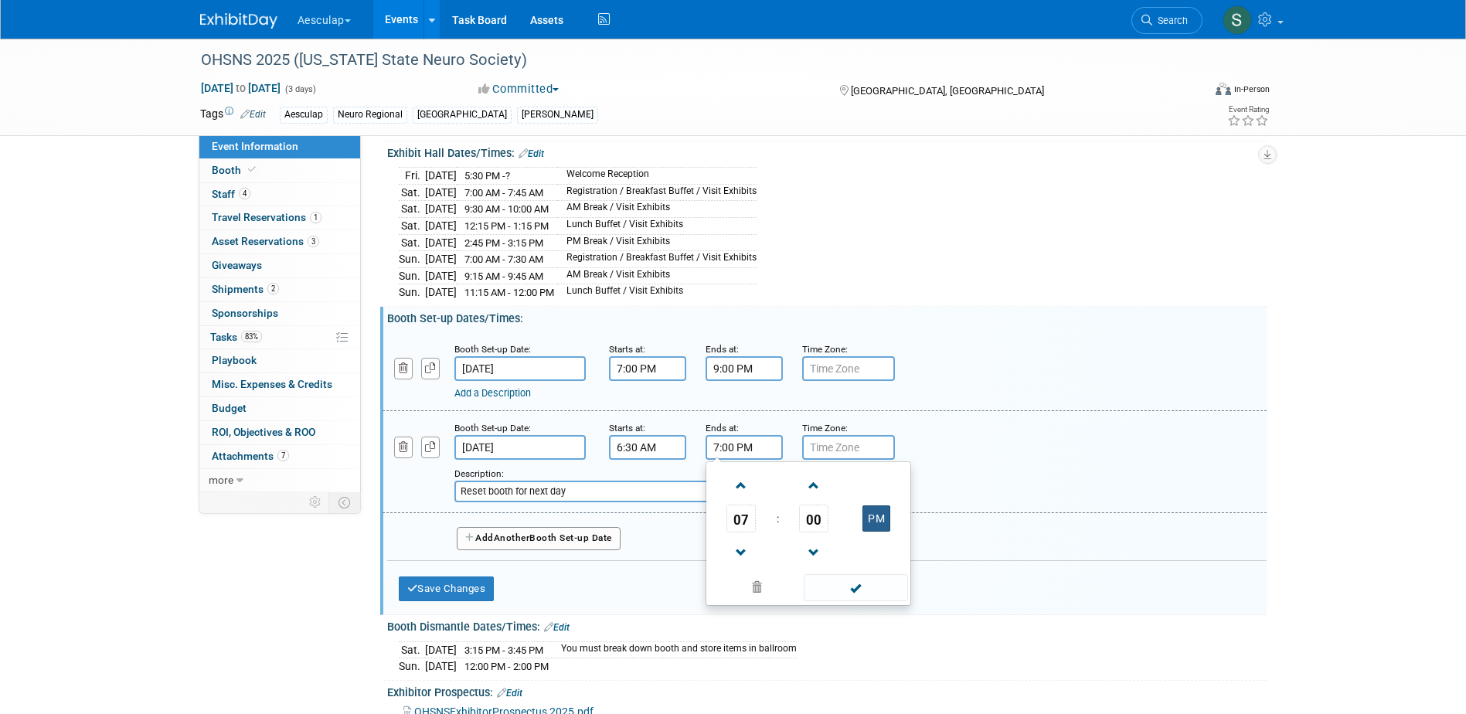
drag, startPoint x: 872, startPoint y: 530, endPoint x: 873, endPoint y: 569, distance: 39.4
click at [873, 531] on button "PM" at bounding box center [876, 518] width 28 height 26
type input "7:00 AM"
drag, startPoint x: 870, startPoint y: 600, endPoint x: 848, endPoint y: 614, distance: 26.4
click at [869, 601] on span at bounding box center [856, 587] width 104 height 27
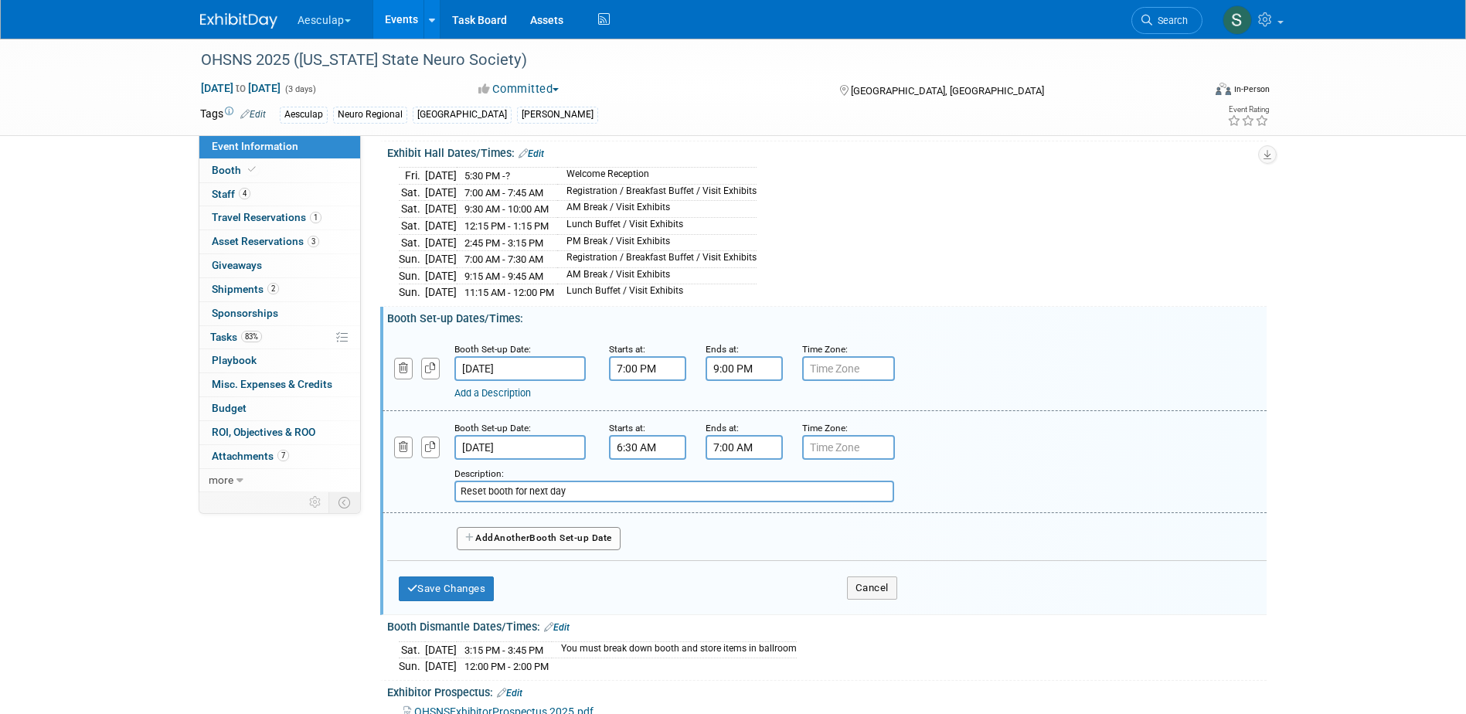
click at [454, 578] on div "Save Changes Cancel" at bounding box center [648, 585] width 498 height 48
click at [501, 550] on button "Add Another Booth Set-up Date" at bounding box center [539, 538] width 164 height 23
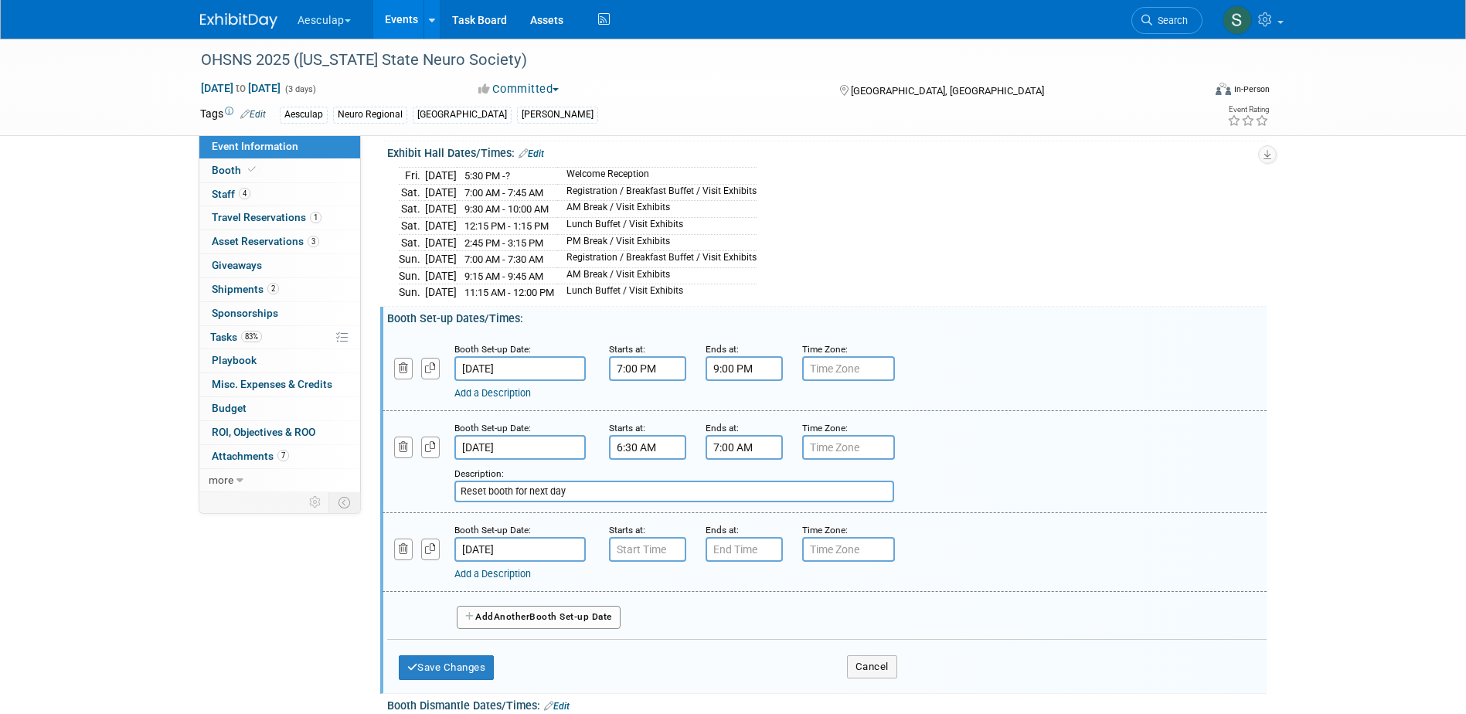
click at [495, 562] on input "Sep 8, 2025" at bounding box center [519, 549] width 131 height 25
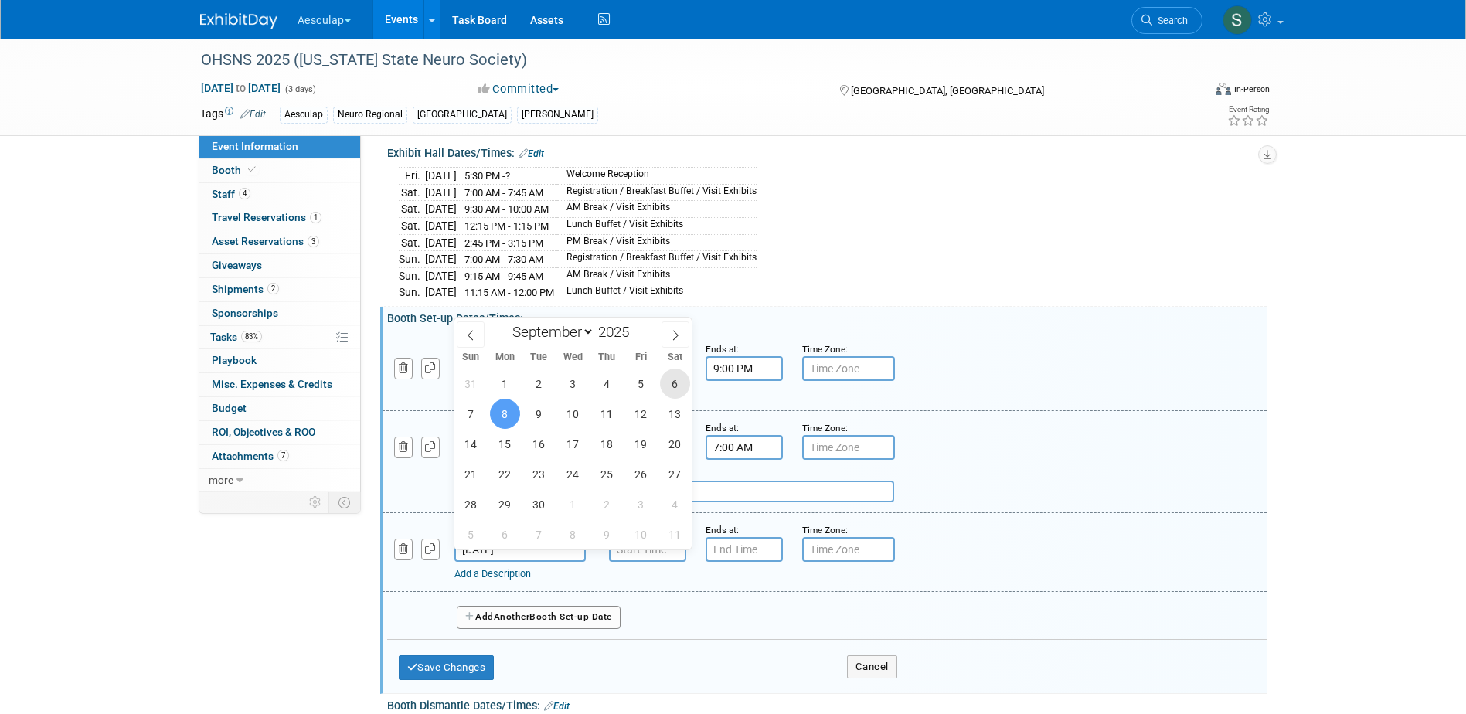
click at [678, 386] on span "6" at bounding box center [675, 384] width 30 height 30
type input "Sep 6, 2025"
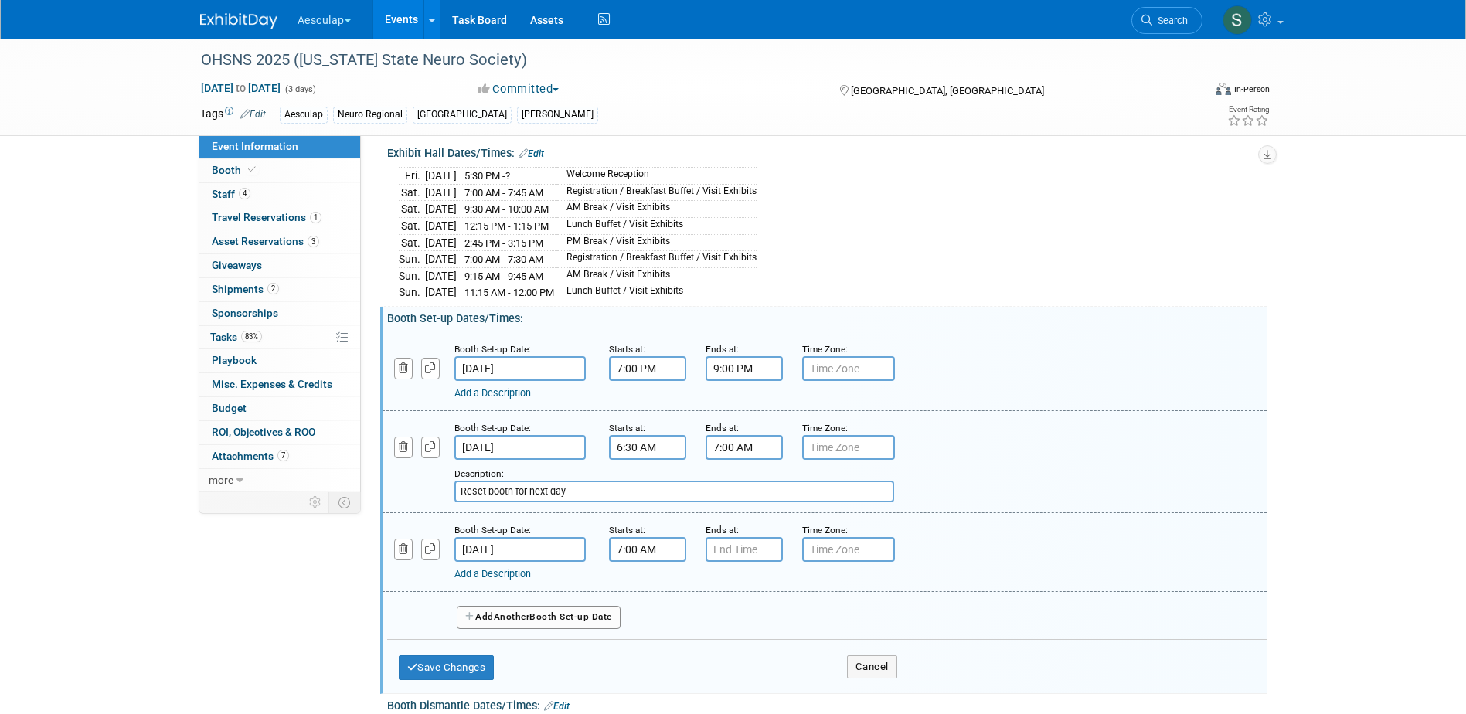
click at [629, 562] on input "7:00 AM" at bounding box center [647, 549] width 77 height 25
click at [648, 628] on span "07" at bounding box center [644, 621] width 29 height 28
click at [725, 636] on td "06" at bounding box center [736, 630] width 49 height 42
click at [787, 634] on button "AM" at bounding box center [780, 620] width 28 height 26
click at [788, 630] on button "PM" at bounding box center [780, 620] width 28 height 26
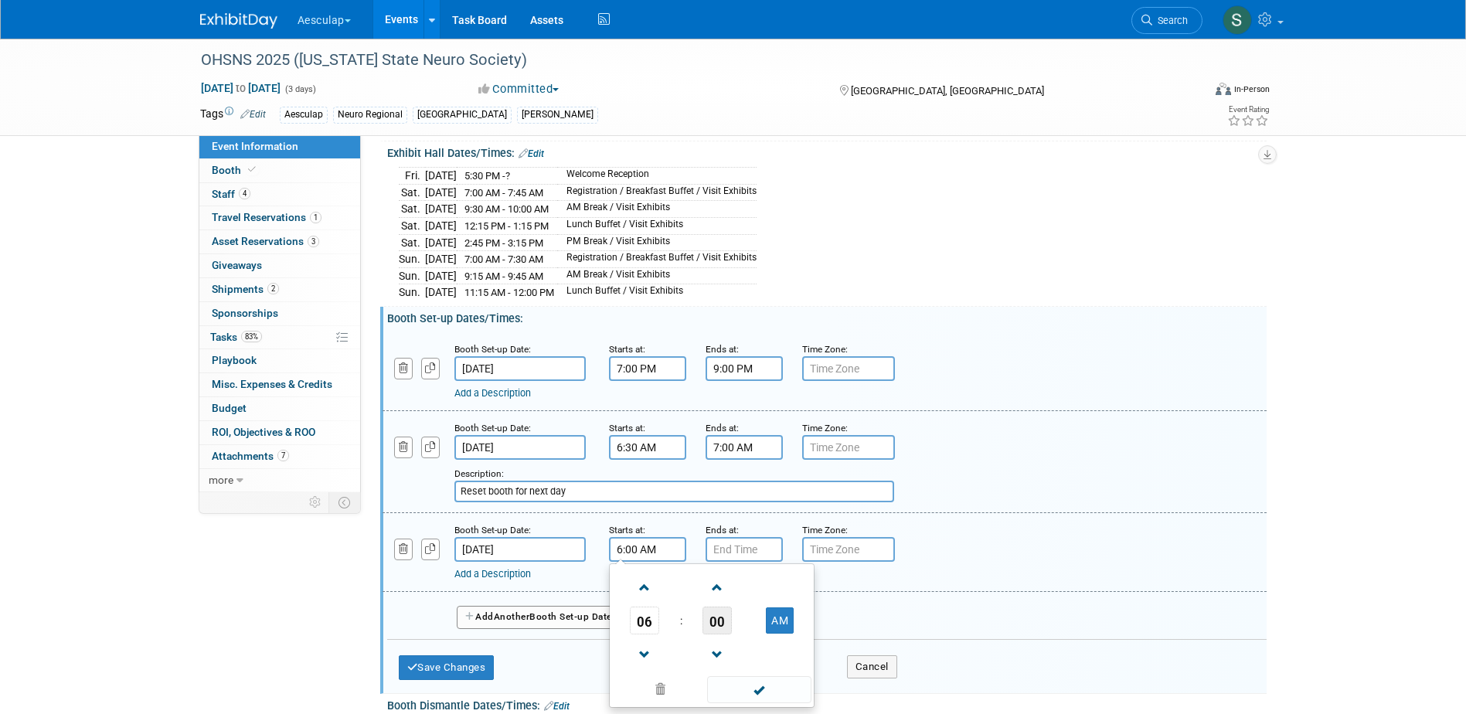
click at [715, 628] on span "00" at bounding box center [716, 621] width 29 height 28
click at [741, 645] on td "30" at bounding box center [736, 630] width 49 height 42
type input "6:30 AM"
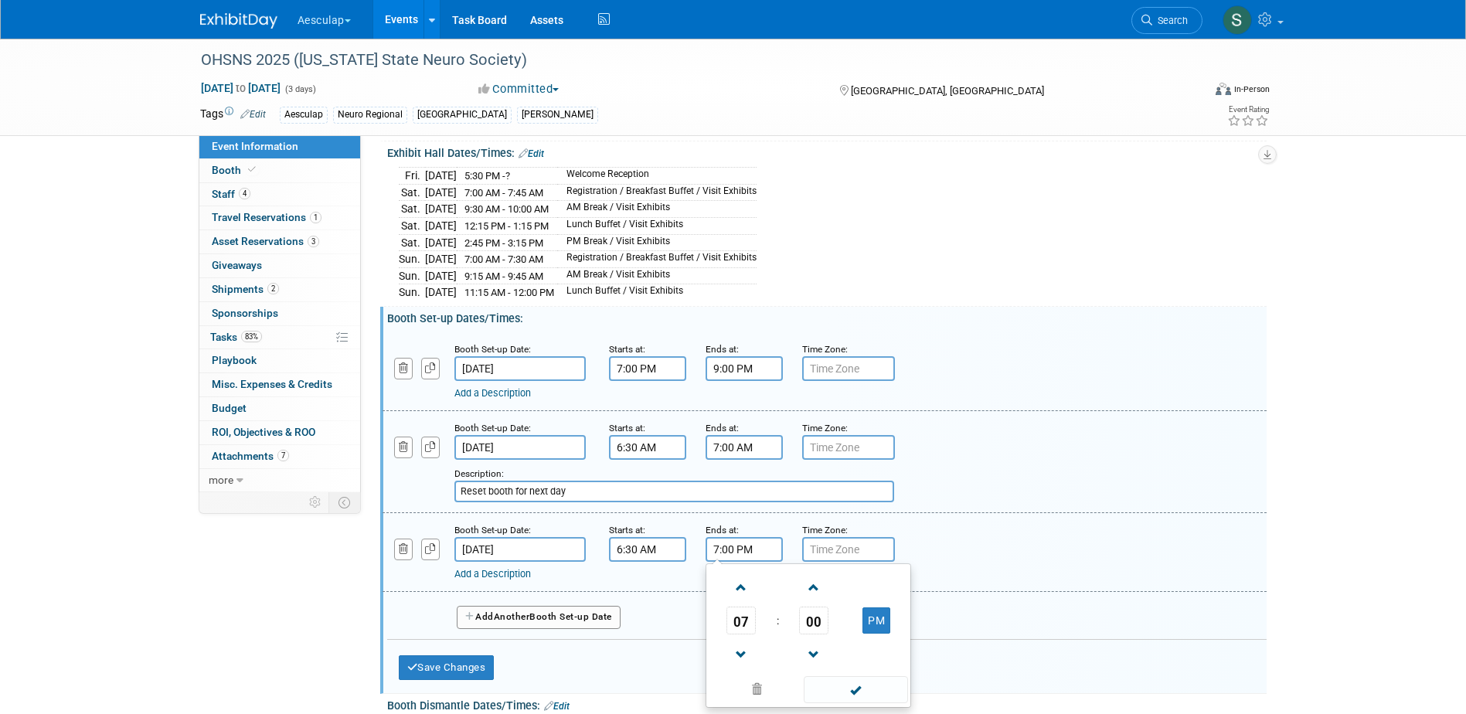
click at [770, 562] on input "7:00 PM" at bounding box center [743, 549] width 77 height 25
click at [875, 631] on button "PM" at bounding box center [876, 620] width 28 height 26
type input "7:00 AM"
click at [873, 688] on span at bounding box center [856, 689] width 104 height 27
drag, startPoint x: 465, startPoint y: 681, endPoint x: 483, endPoint y: 675, distance: 18.8
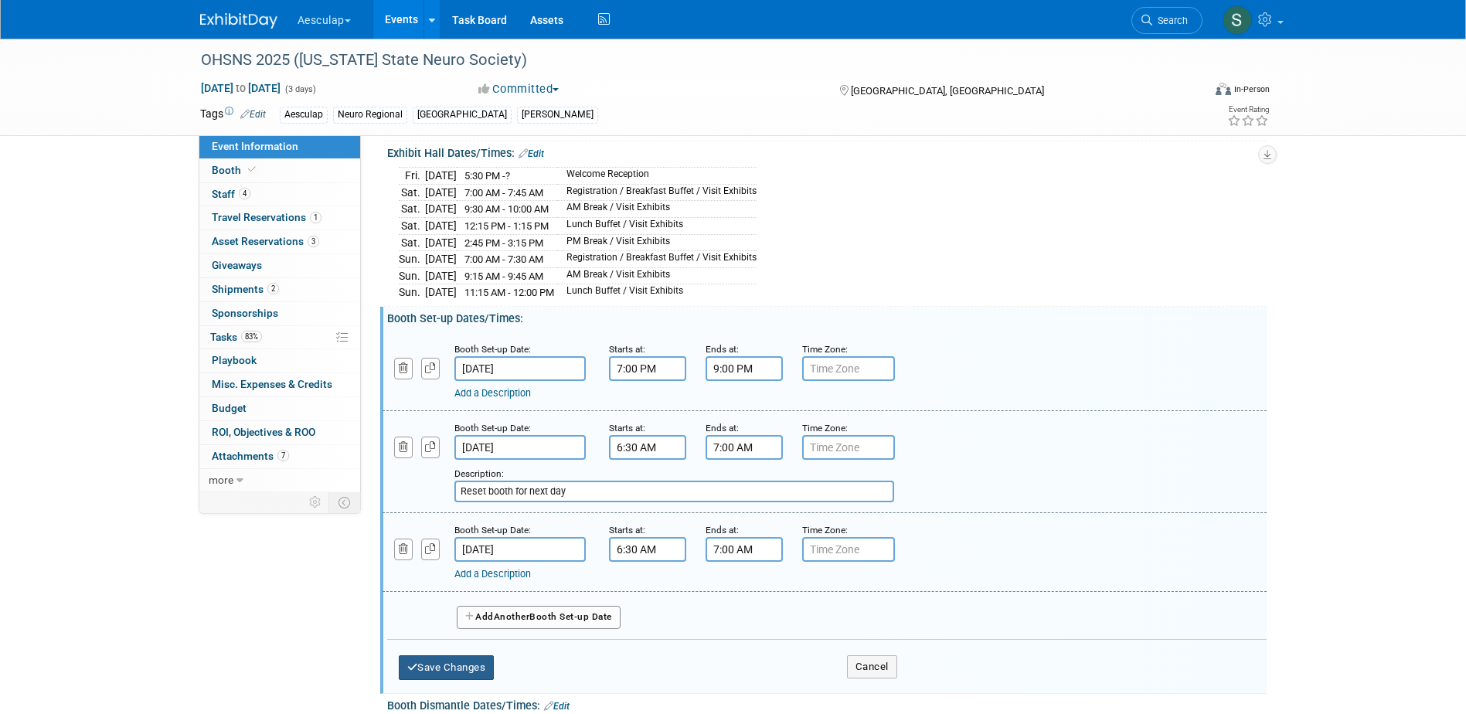
click at [466, 678] on button "Save Changes" at bounding box center [447, 667] width 96 height 25
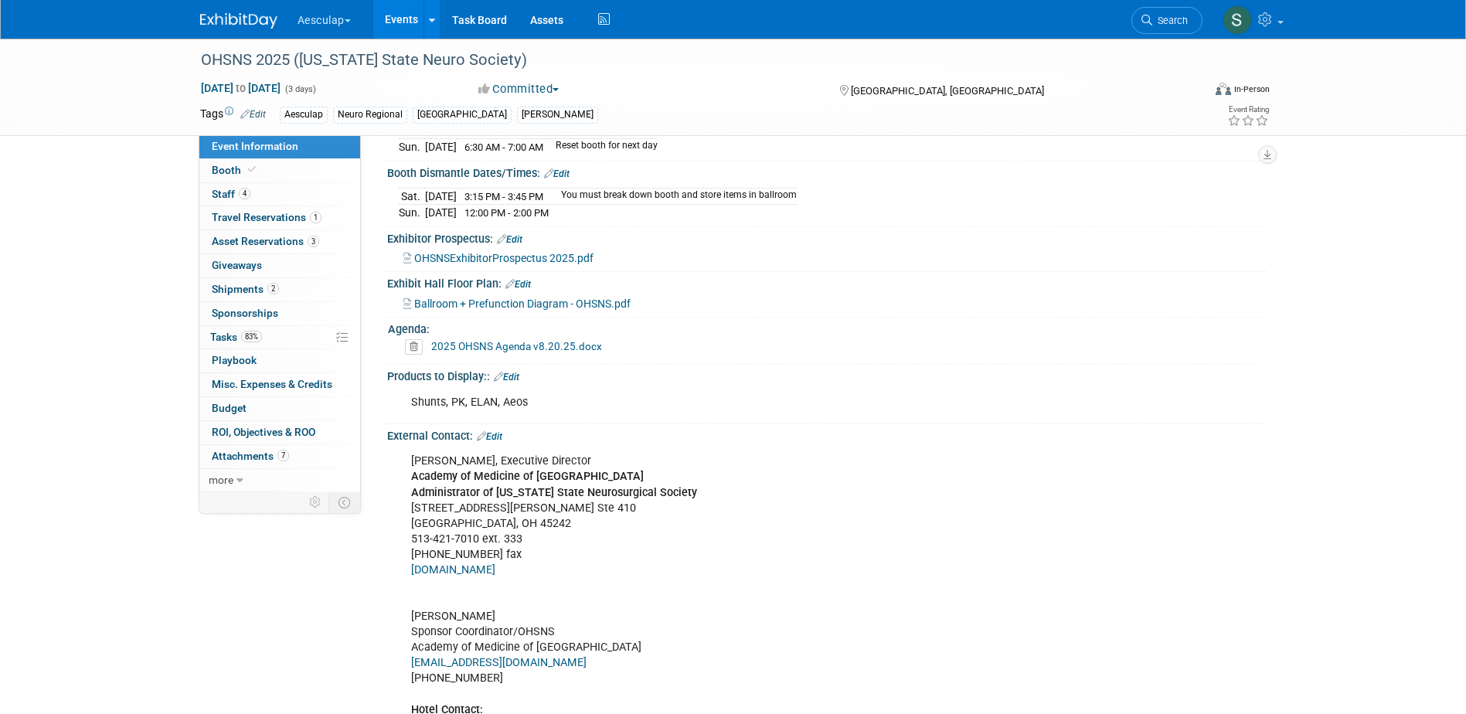
scroll to position [541, 0]
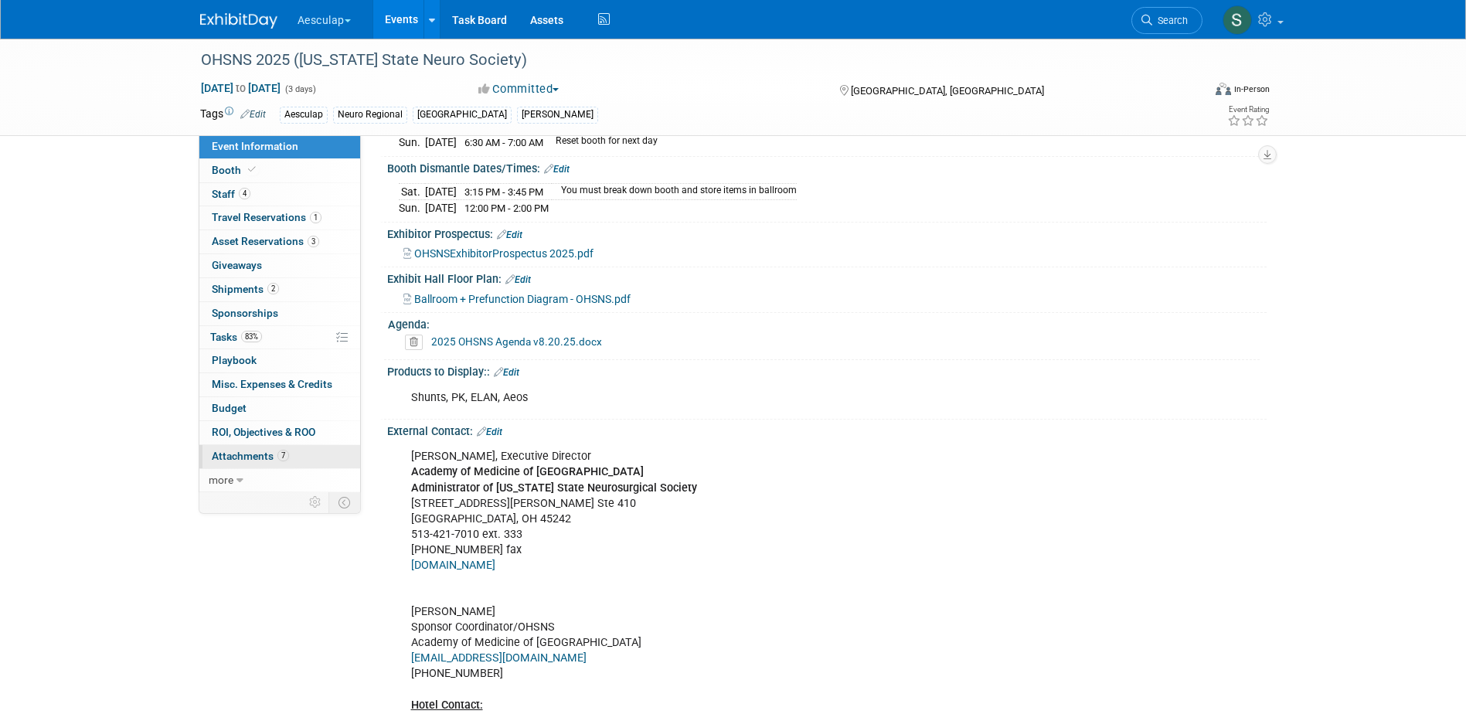
click at [233, 453] on span "Attachments 7" at bounding box center [250, 456] width 77 height 12
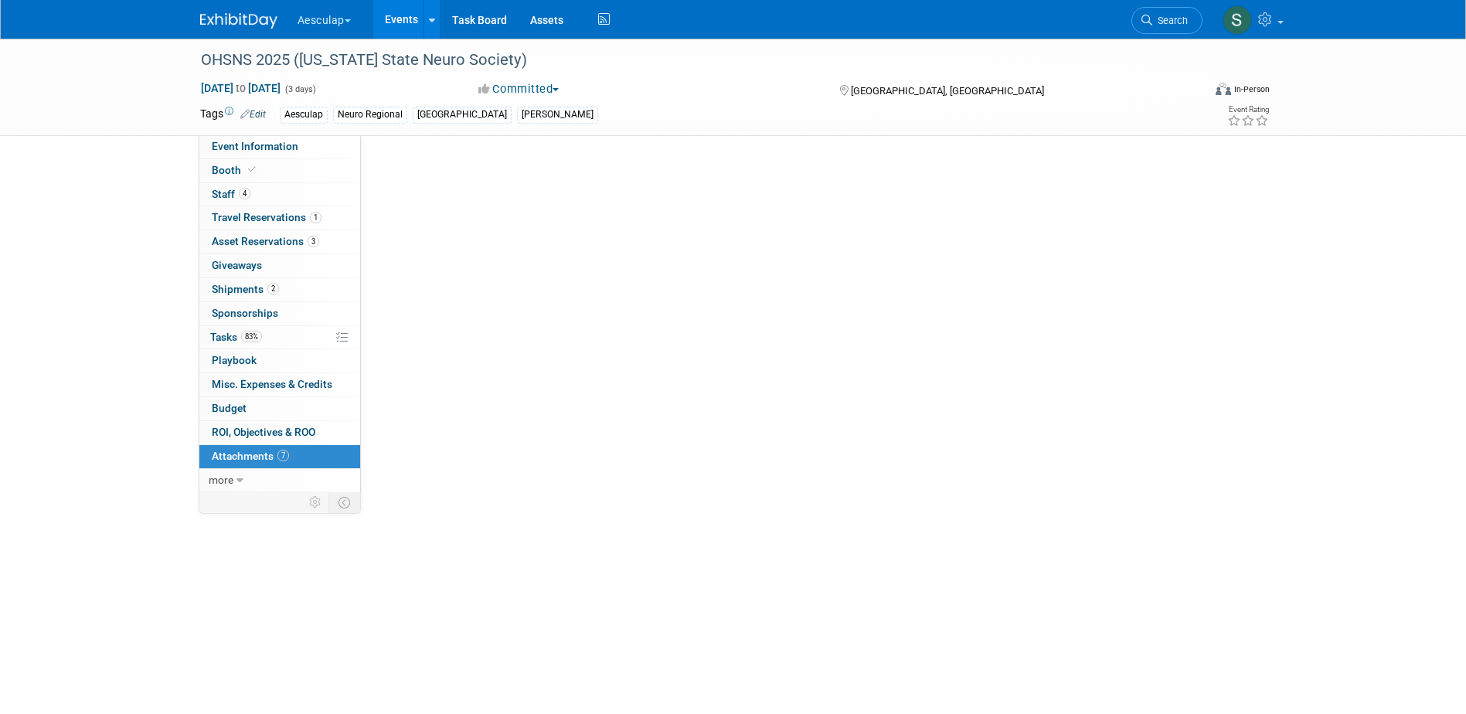
scroll to position [0, 0]
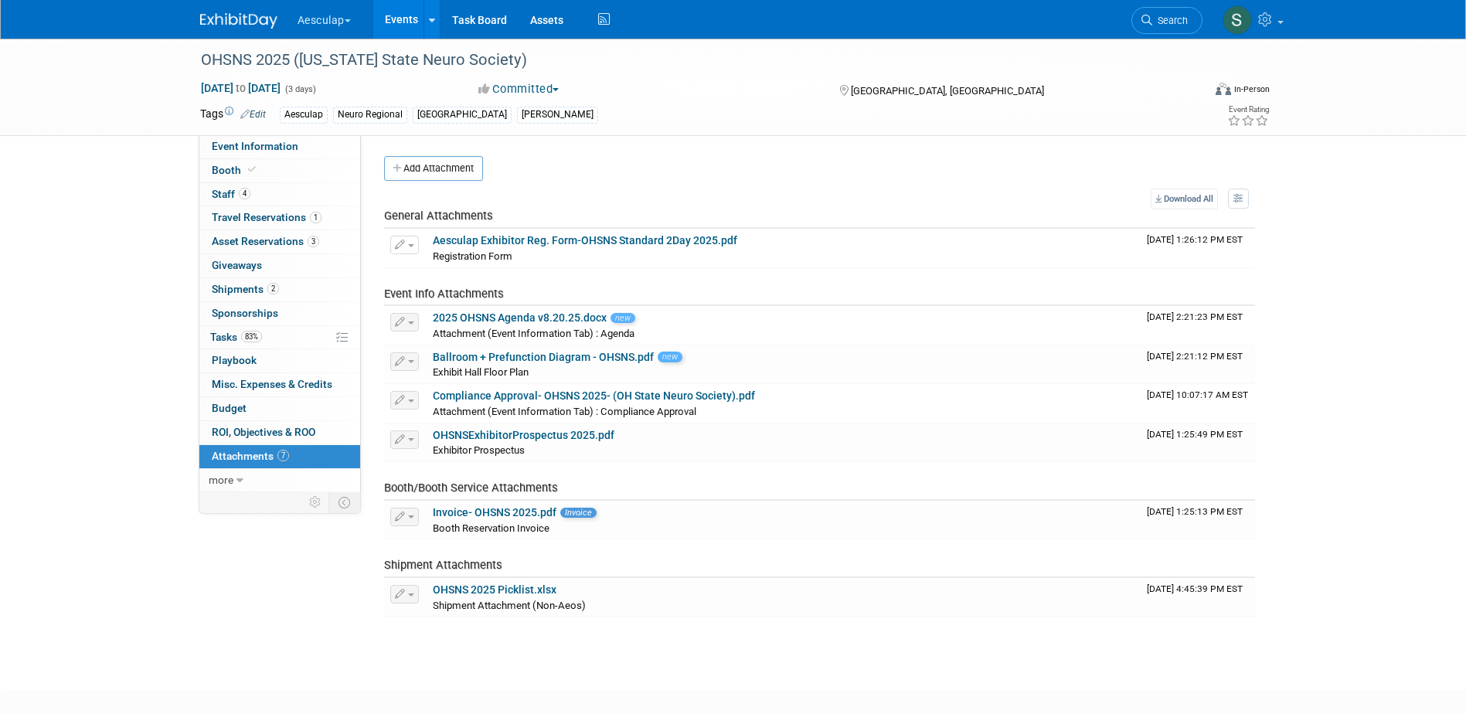
click at [432, 173] on button "Add Attachment" at bounding box center [433, 168] width 99 height 25
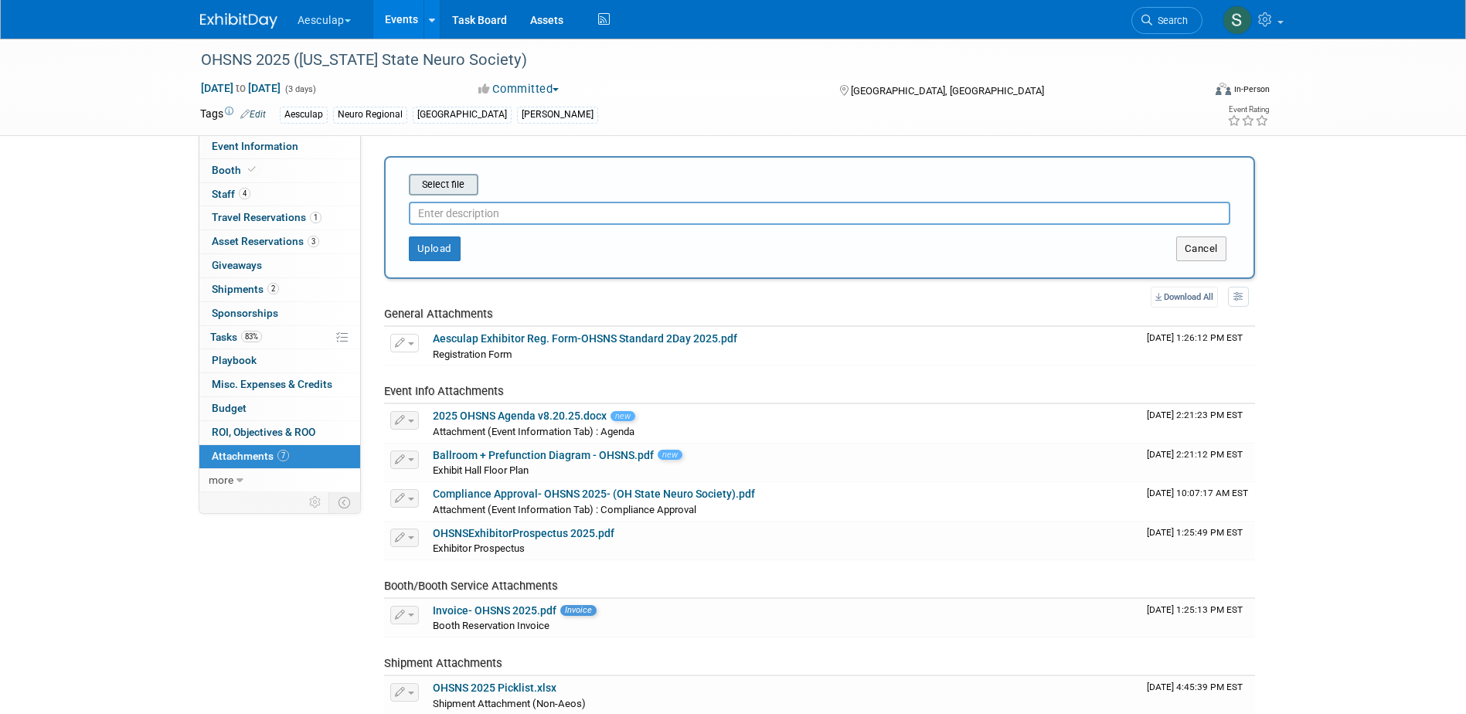
click at [439, 189] on input "file" at bounding box center [385, 184] width 184 height 19
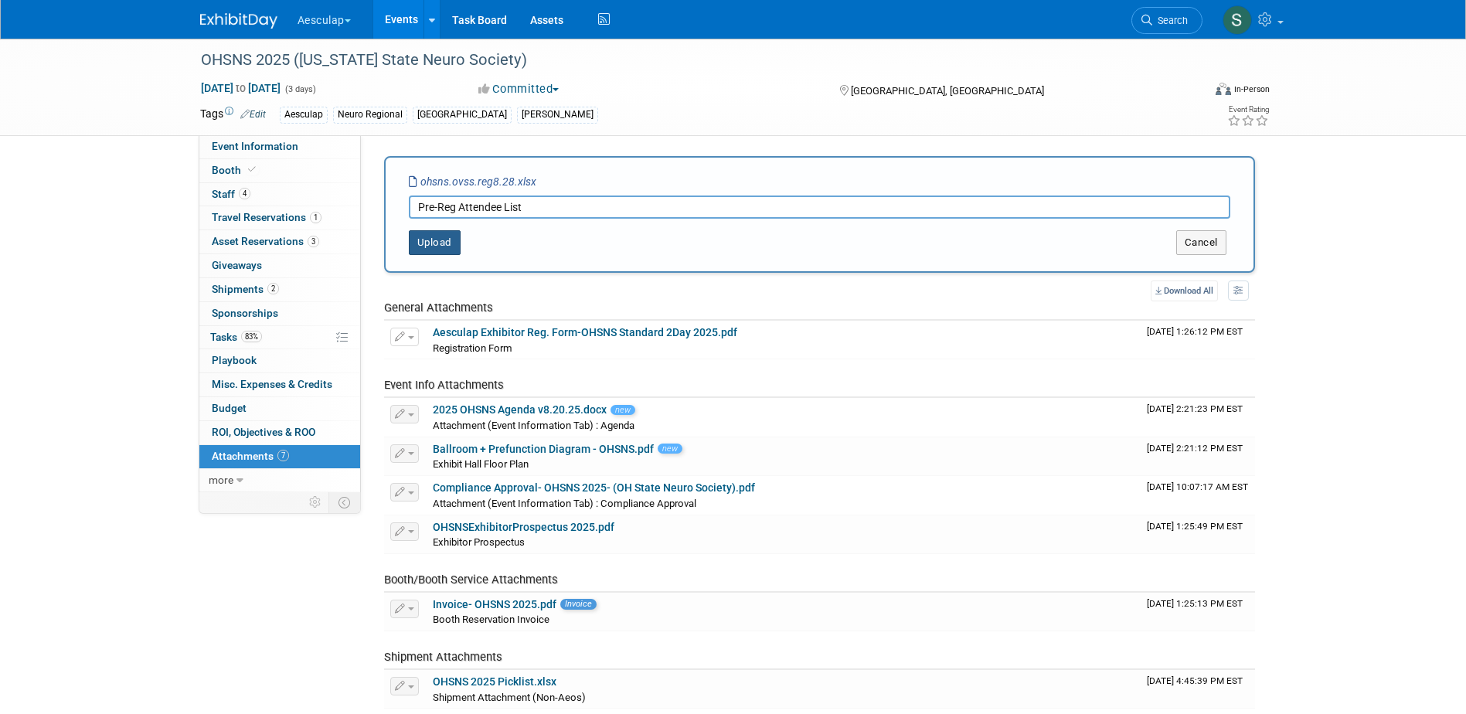
type input "Pre-Reg Attendee List"
click at [450, 247] on button "Upload" at bounding box center [435, 242] width 52 height 25
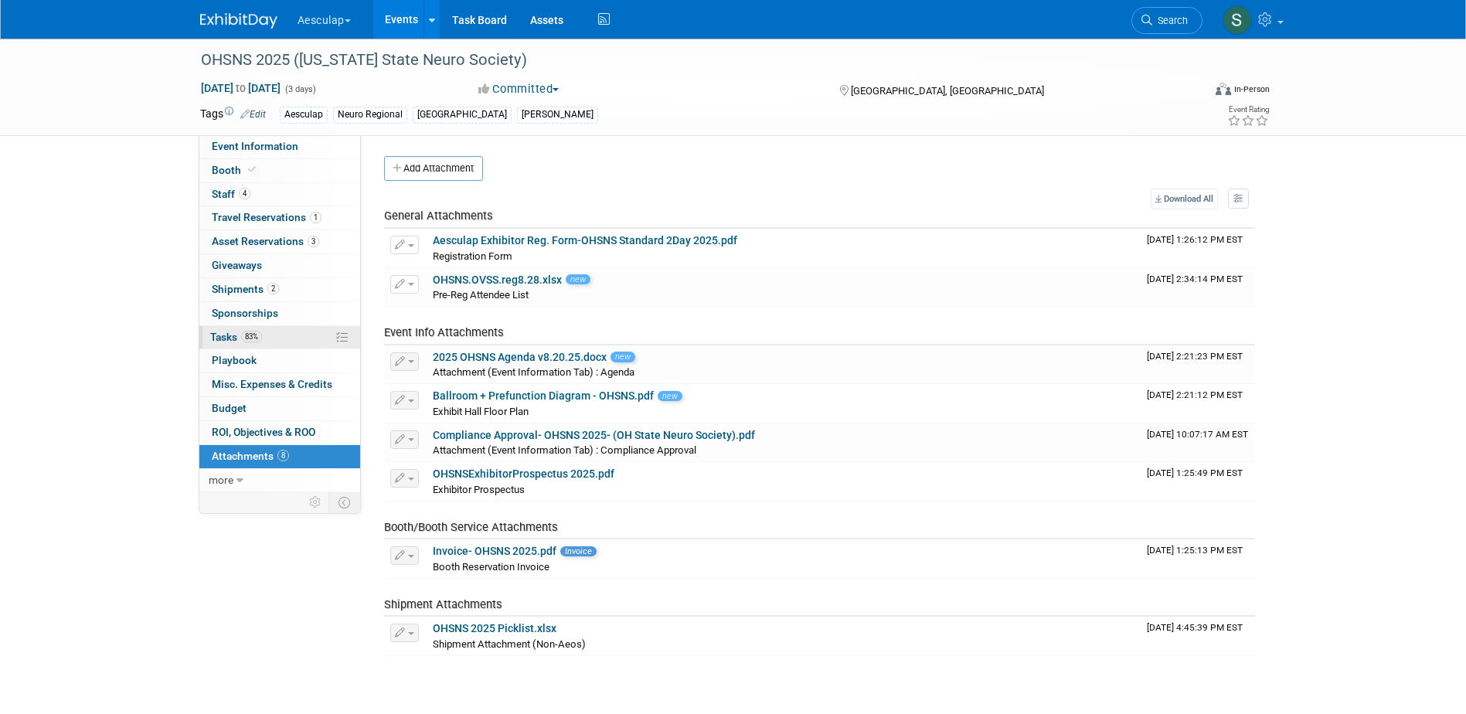
click at [227, 335] on span "Tasks 83%" at bounding box center [236, 337] width 52 height 12
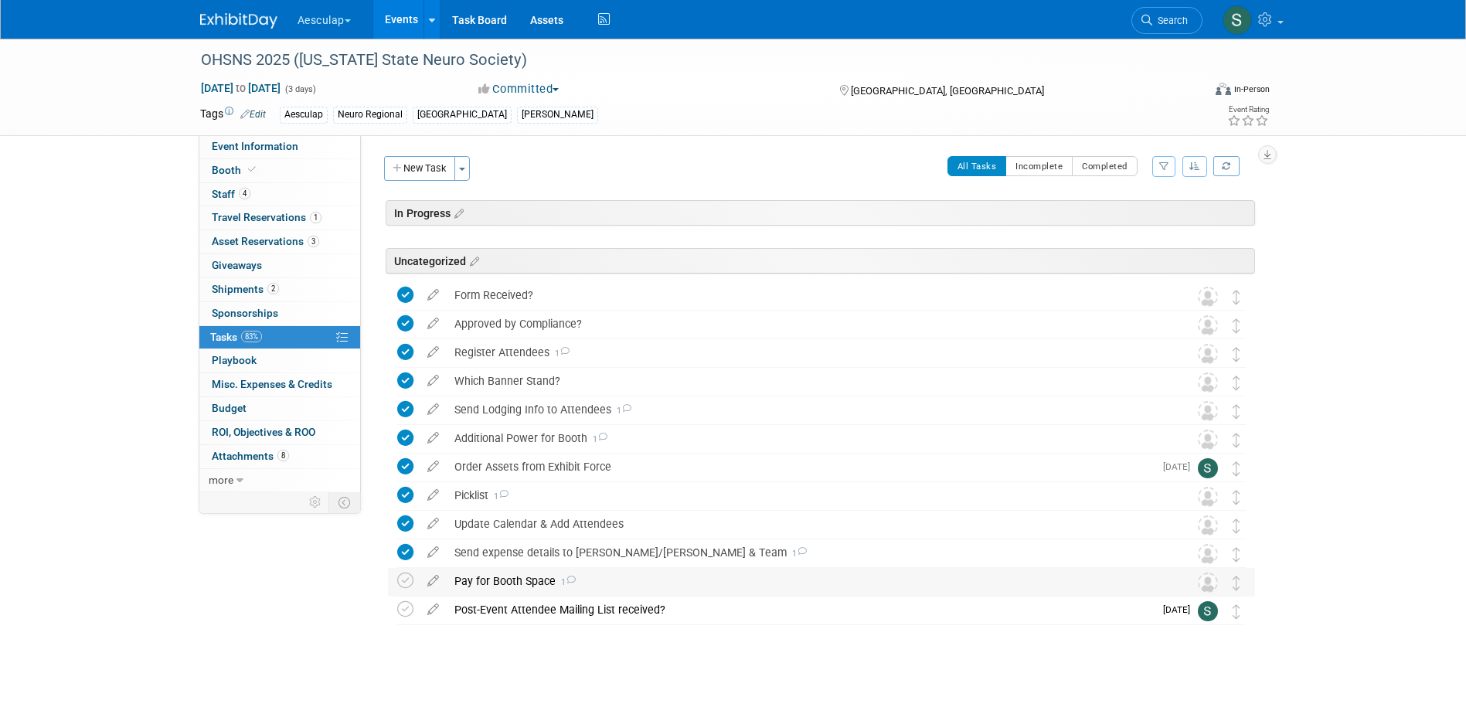
click at [490, 583] on div "Pay for Booth Space 1" at bounding box center [807, 581] width 720 height 26
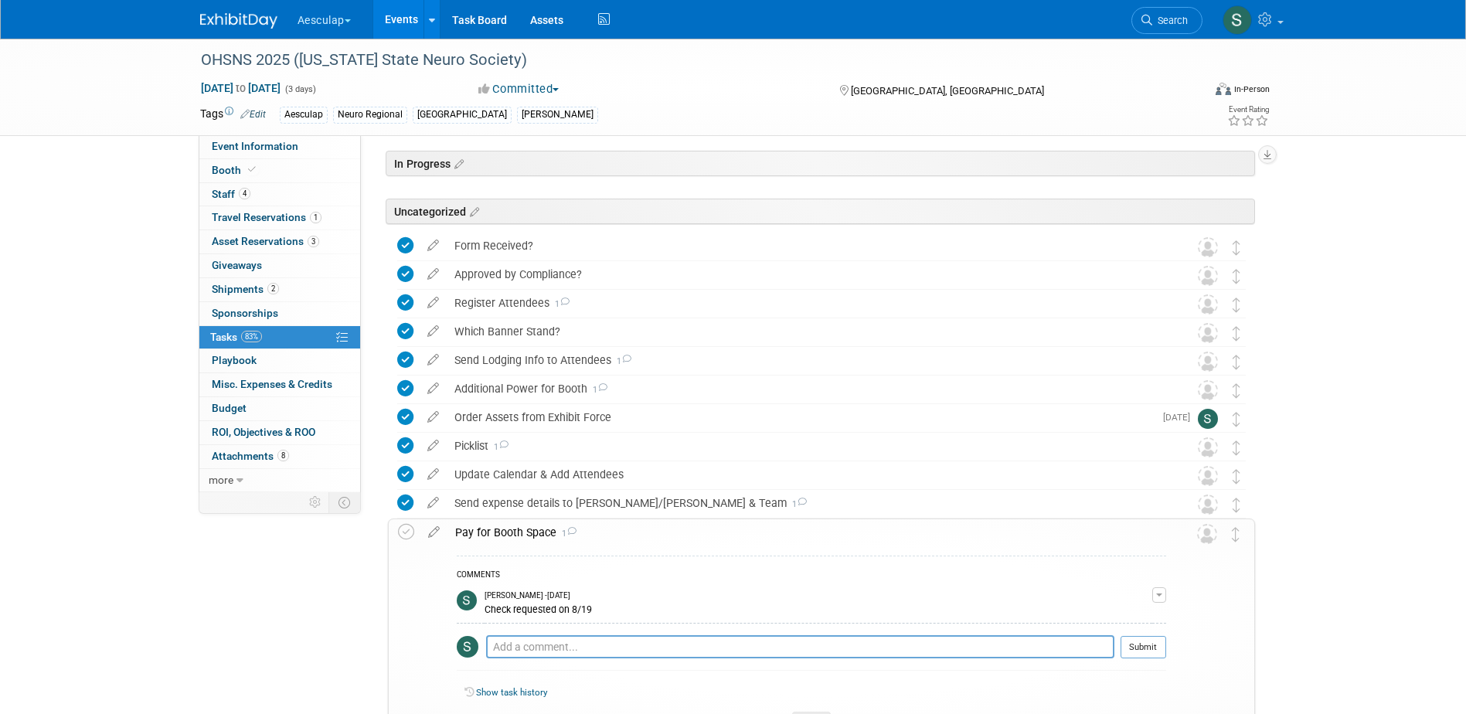
scroll to position [77, 0]
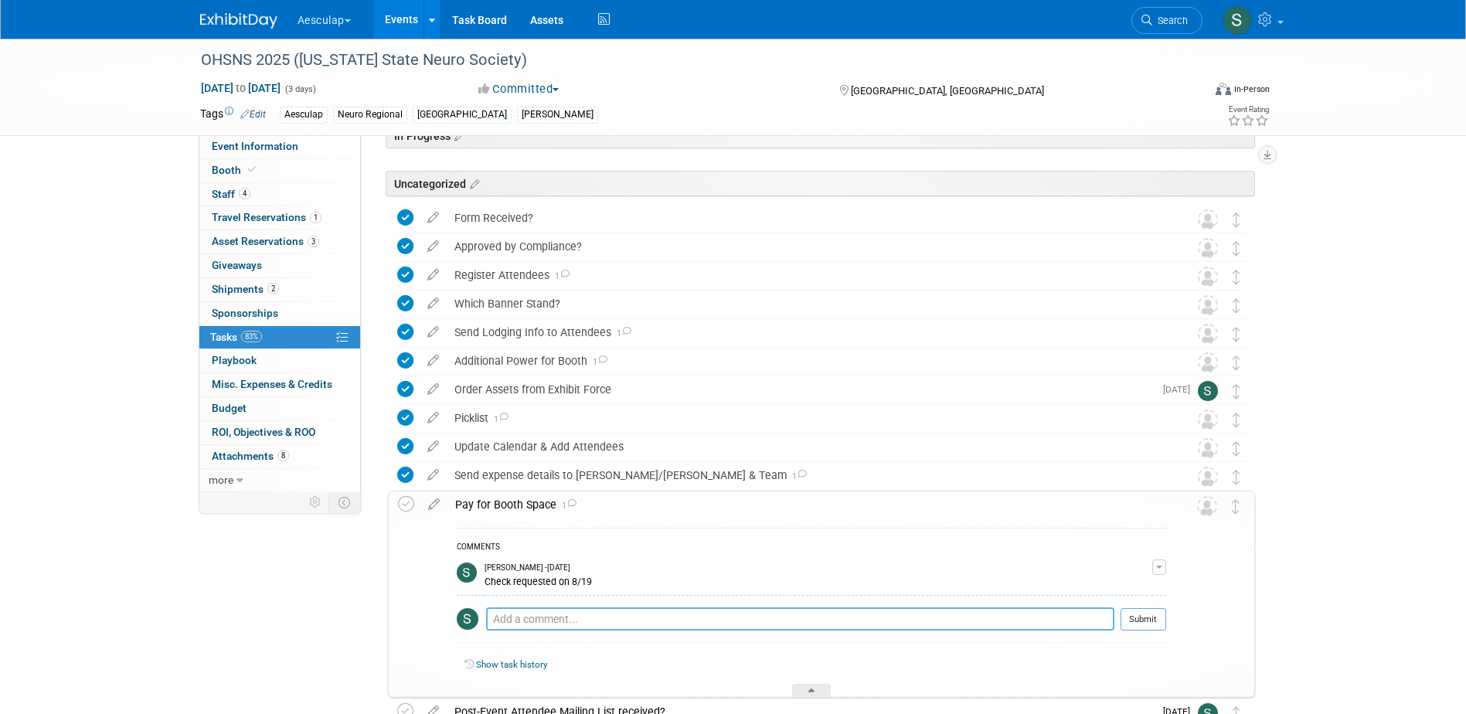
drag, startPoint x: 551, startPoint y: 621, endPoint x: 559, endPoint y: 627, distance: 9.4
click at [550, 624] on textarea at bounding box center [800, 618] width 628 height 23
click at [559, 620] on textarea "check sent ups on 8/28" at bounding box center [800, 618] width 628 height 23
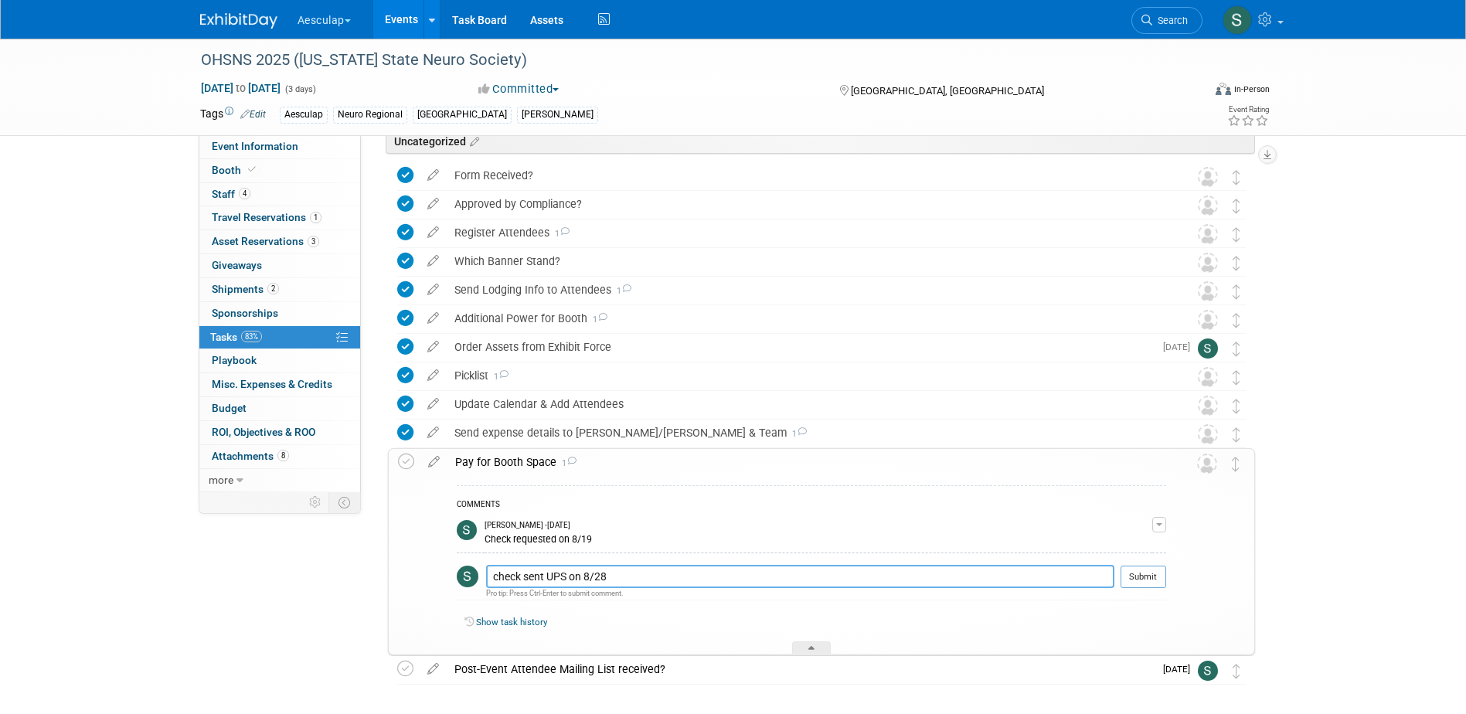
scroll to position [155, 0]
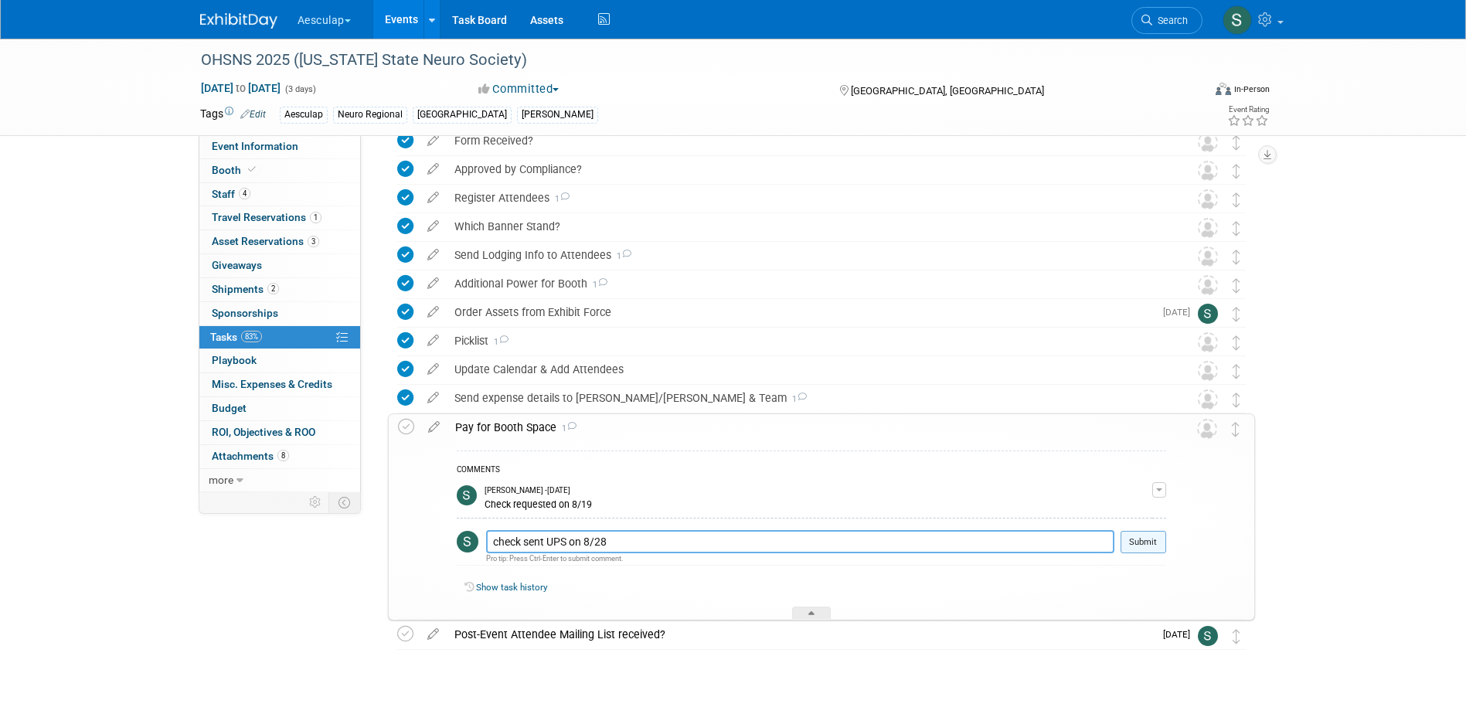
type textarea "check sent UPS on 8/28"
drag, startPoint x: 1155, startPoint y: 539, endPoint x: 957, endPoint y: 542, distance: 197.8
click at [1154, 541] on button "Submit" at bounding box center [1143, 542] width 46 height 23
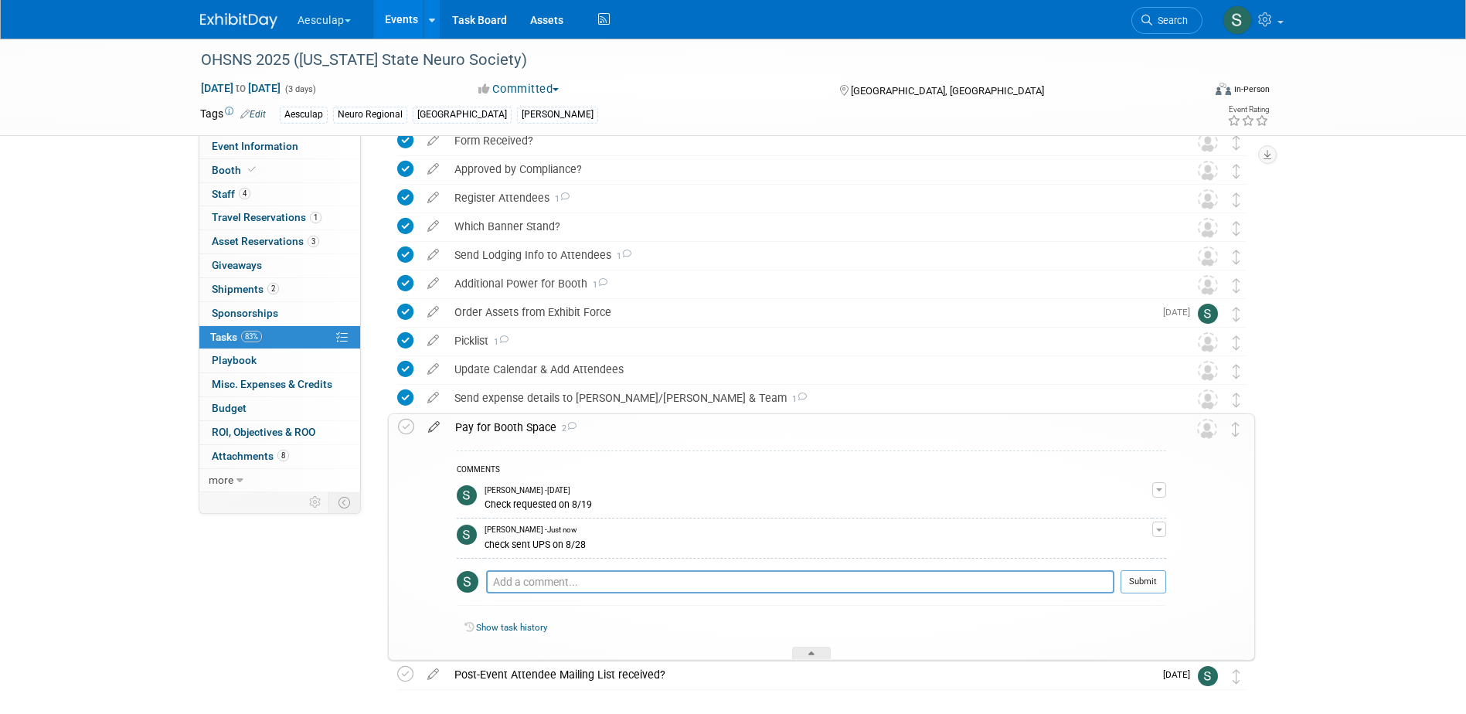
drag, startPoint x: 405, startPoint y: 425, endPoint x: 425, endPoint y: 425, distance: 20.1
click at [406, 425] on icon at bounding box center [406, 427] width 16 height 16
click at [536, 427] on div "Pay for Booth Space 2" at bounding box center [806, 427] width 719 height 26
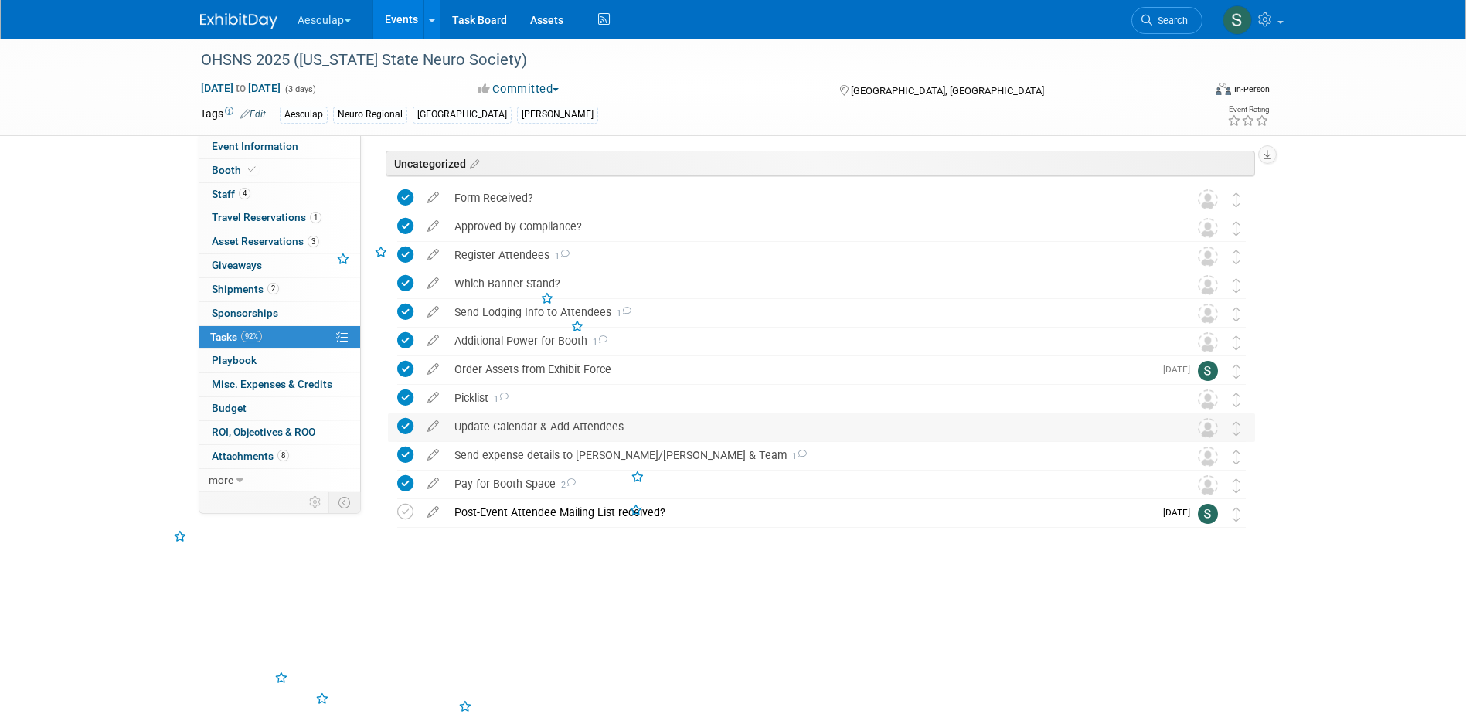
scroll to position [5, 0]
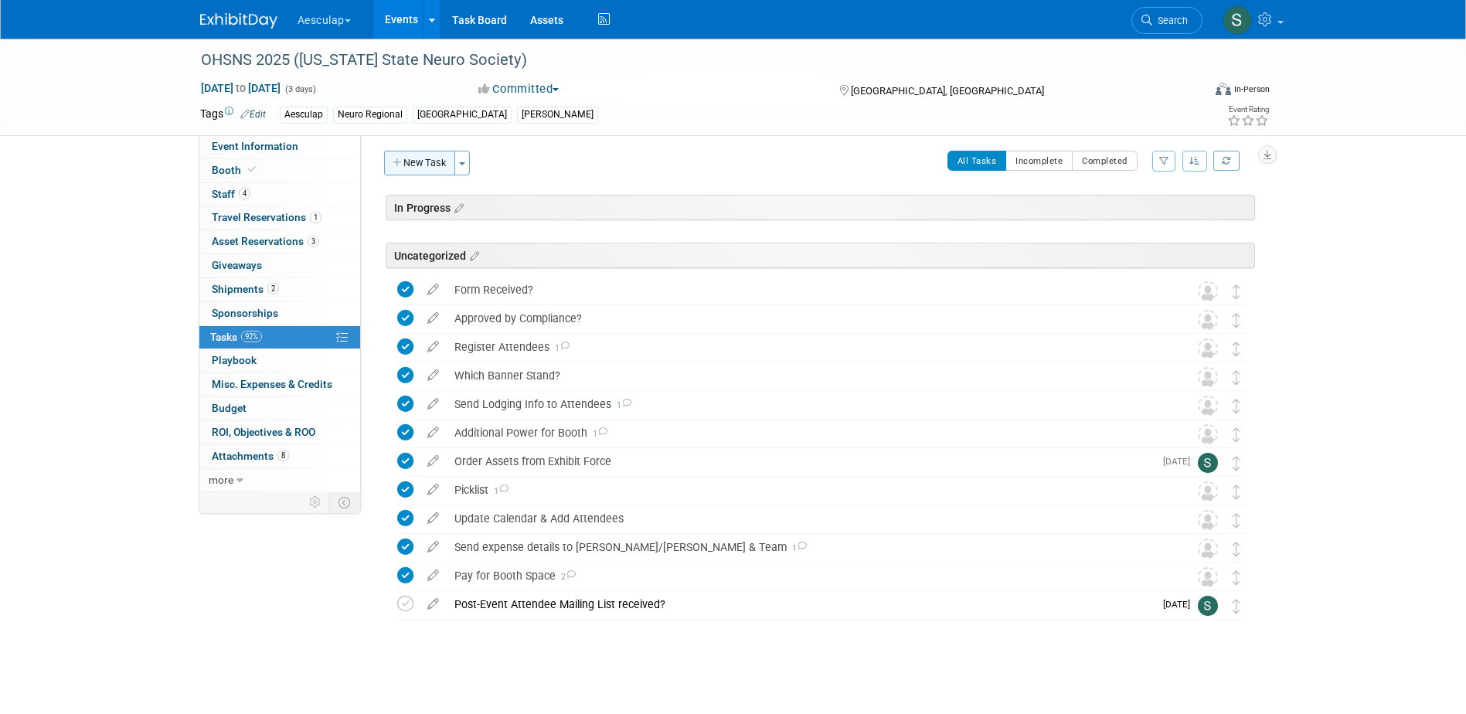
click at [424, 162] on button "New Task" at bounding box center [419, 163] width 71 height 25
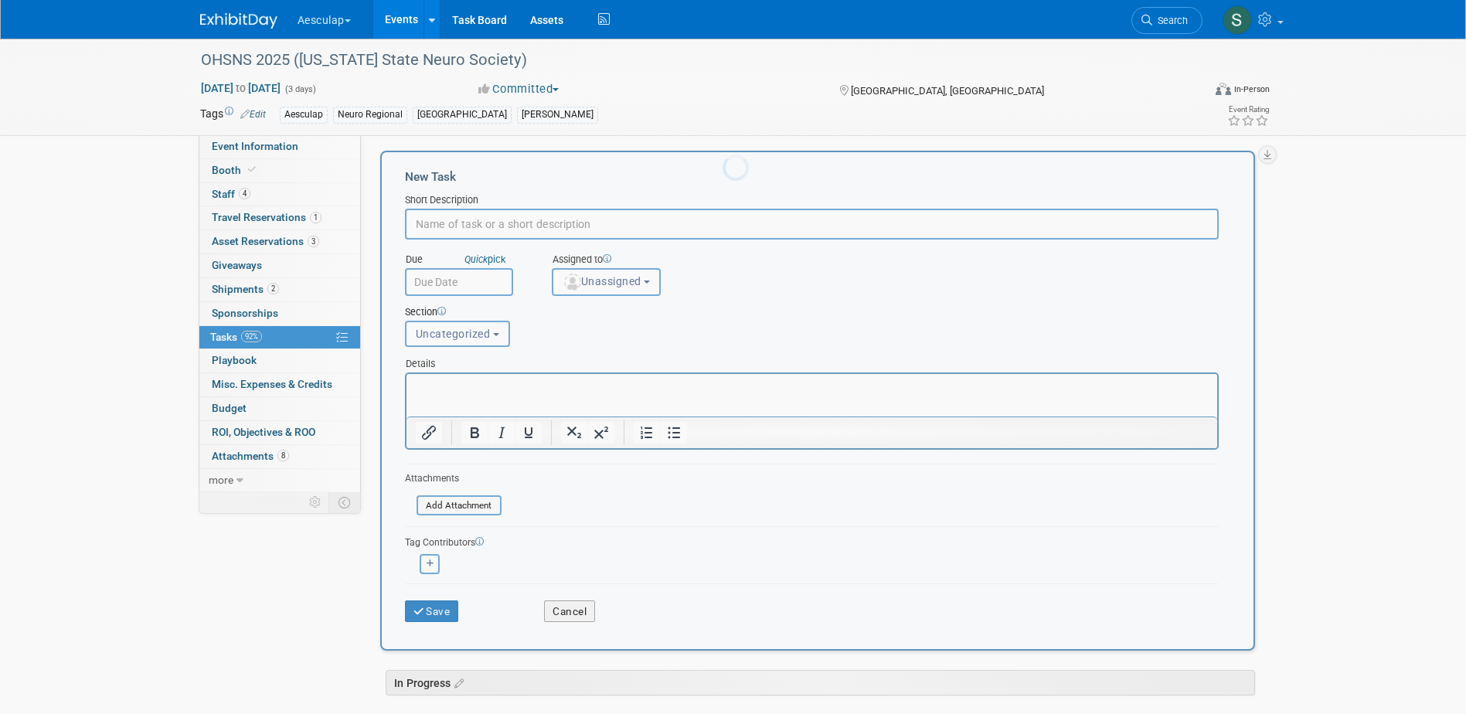
scroll to position [0, 0]
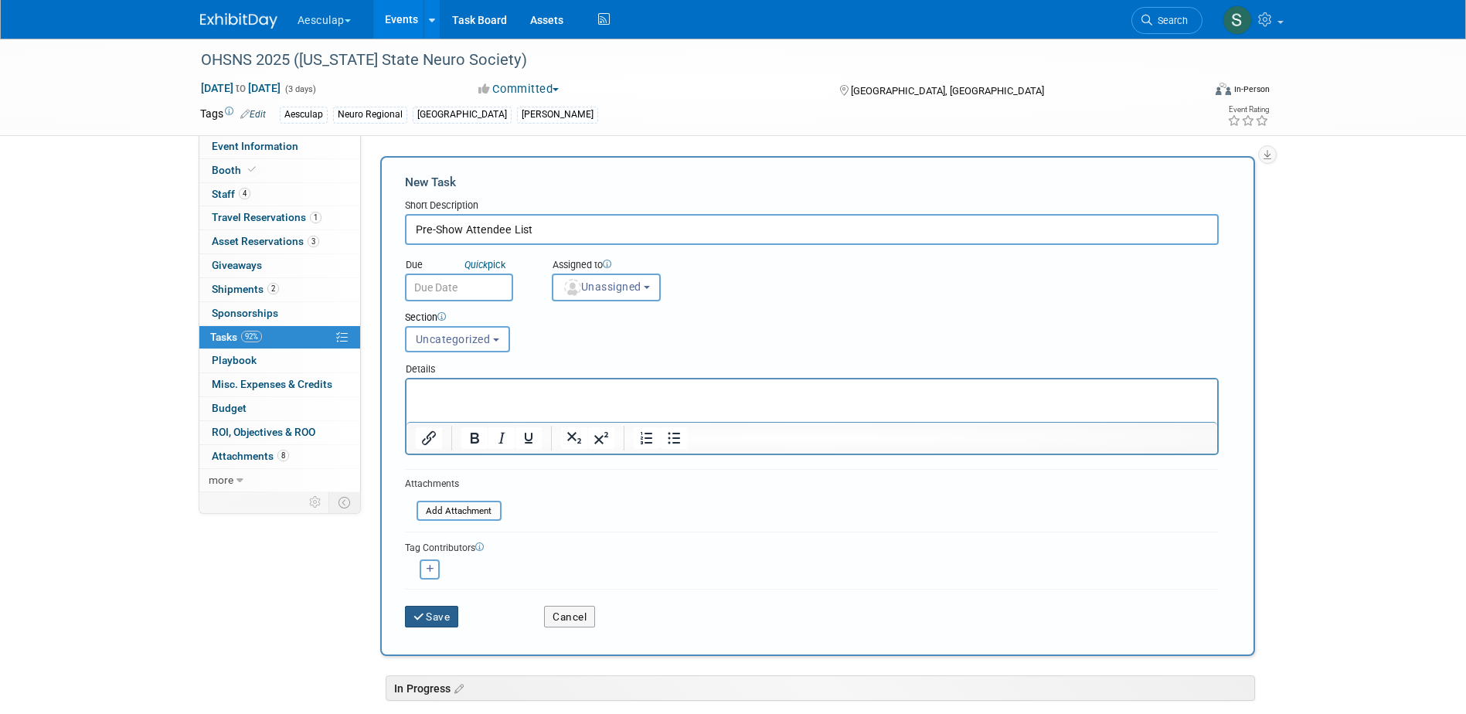
type input "Pre-Show Attendee List"
click at [447, 621] on button "Save" at bounding box center [432, 617] width 54 height 22
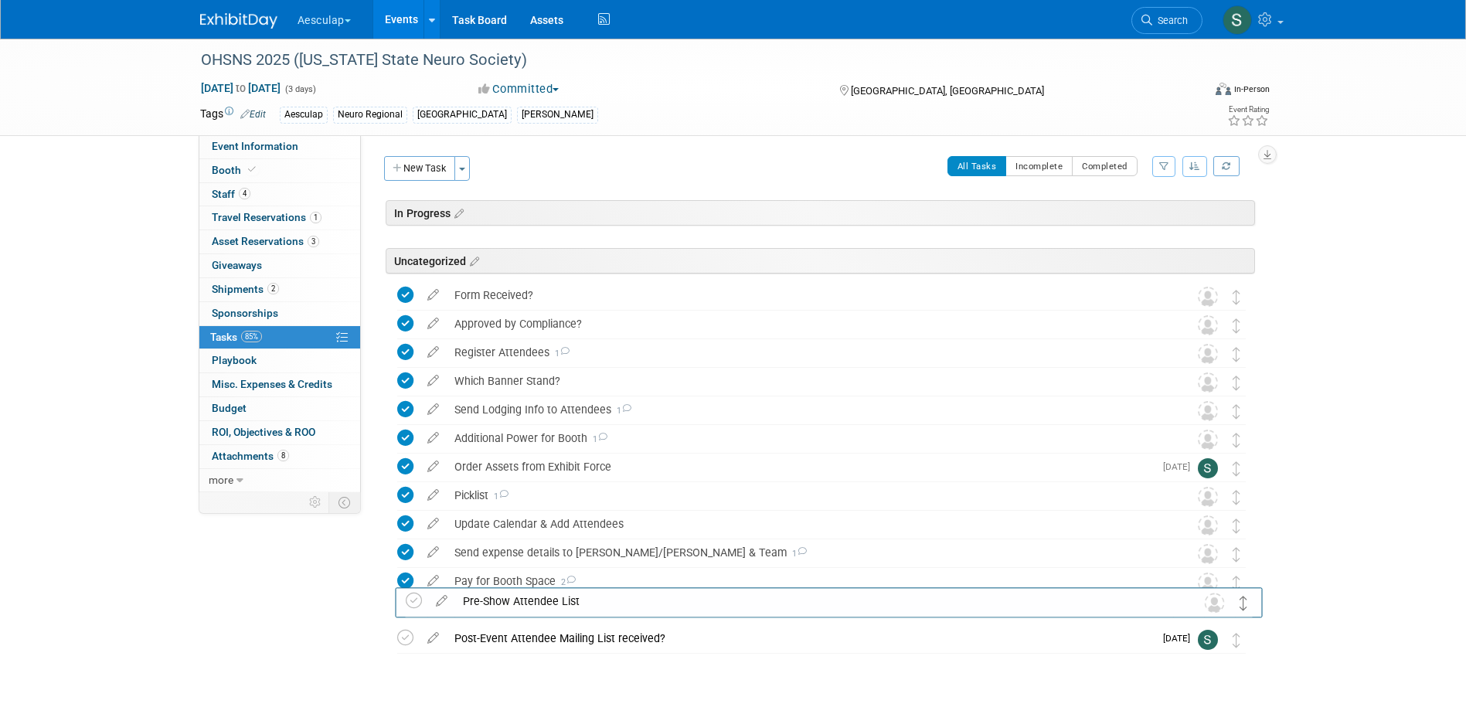
drag, startPoint x: 1236, startPoint y: 299, endPoint x: 1244, endPoint y: 604, distance: 305.3
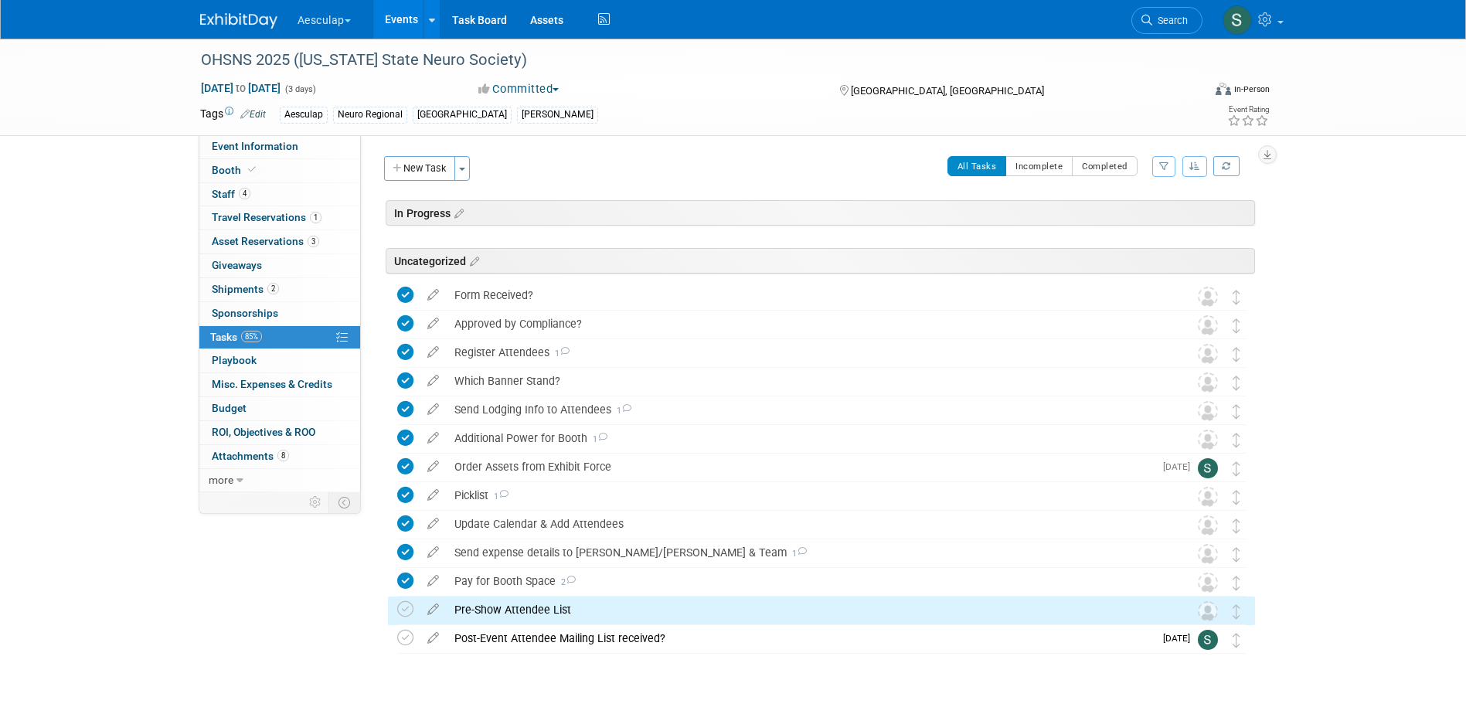
drag, startPoint x: 529, startPoint y: 602, endPoint x: 535, endPoint y: 626, distance: 24.7
click at [529, 602] on div "Pre-Show Attendee List" at bounding box center [807, 610] width 720 height 26
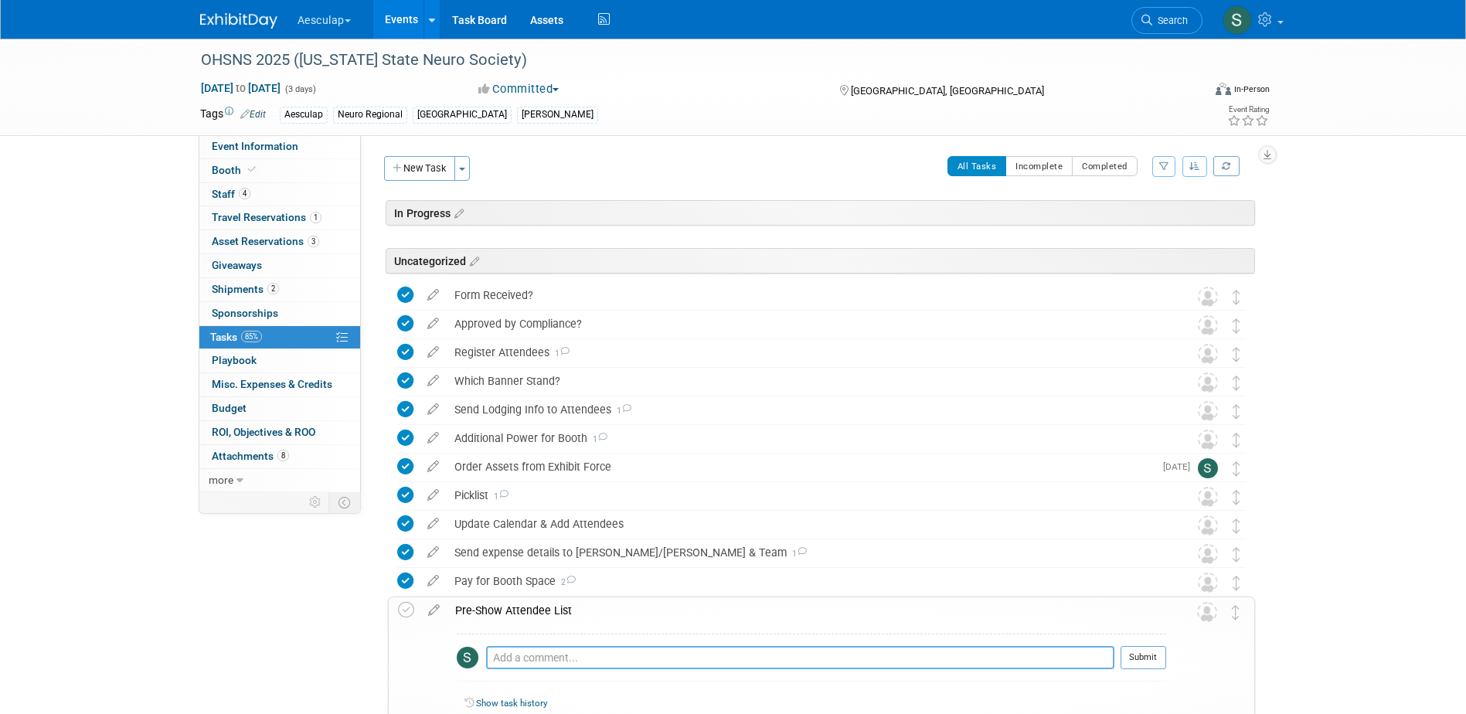
drag, startPoint x: 535, startPoint y: 654, endPoint x: 539, endPoint y: 664, distance: 9.8
click at [535, 656] on textarea at bounding box center [800, 657] width 628 height 23
type textarea "Received 8/28"
click at [1157, 659] on button "Submit" at bounding box center [1143, 657] width 46 height 23
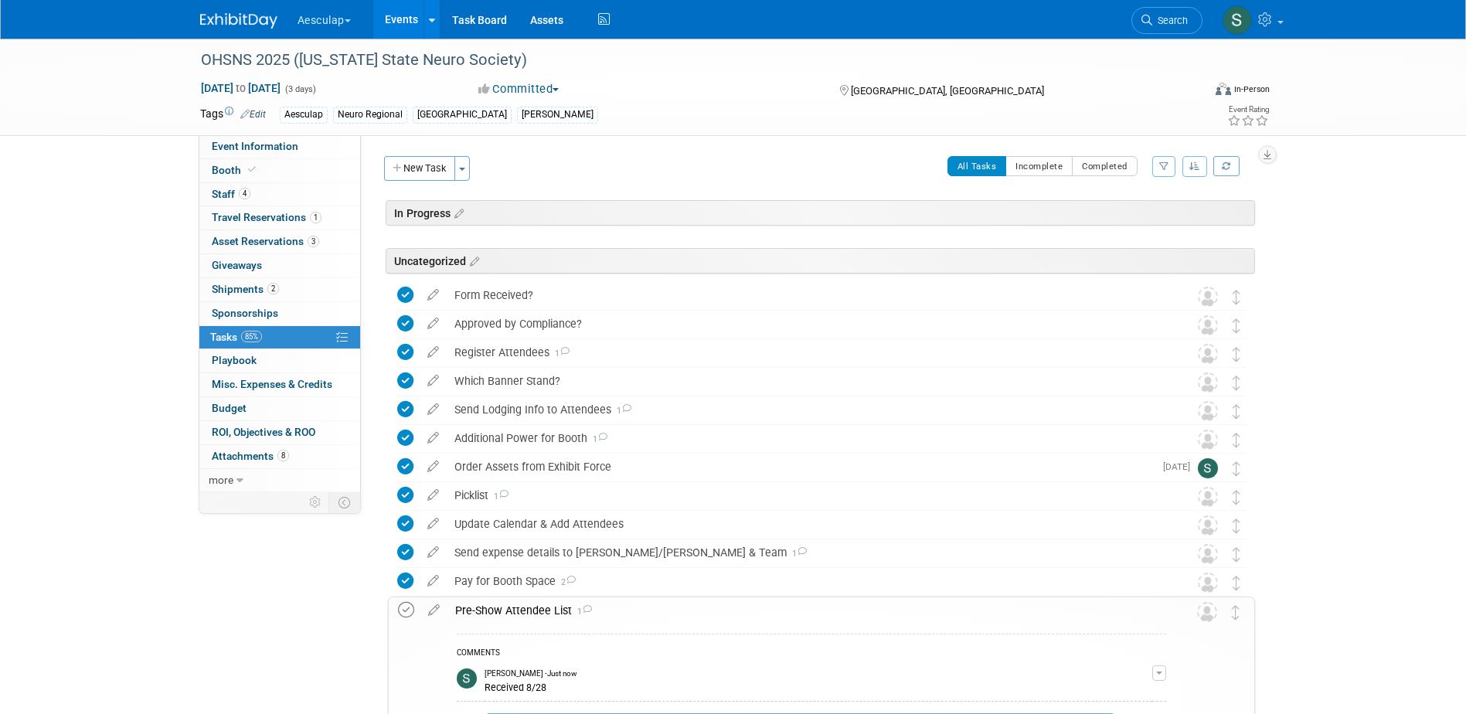
click at [410, 614] on icon at bounding box center [406, 610] width 16 height 16
click at [525, 612] on div "Pre-Show Attendee List 1" at bounding box center [806, 610] width 719 height 26
